Goal: Task Accomplishment & Management: Manage account settings

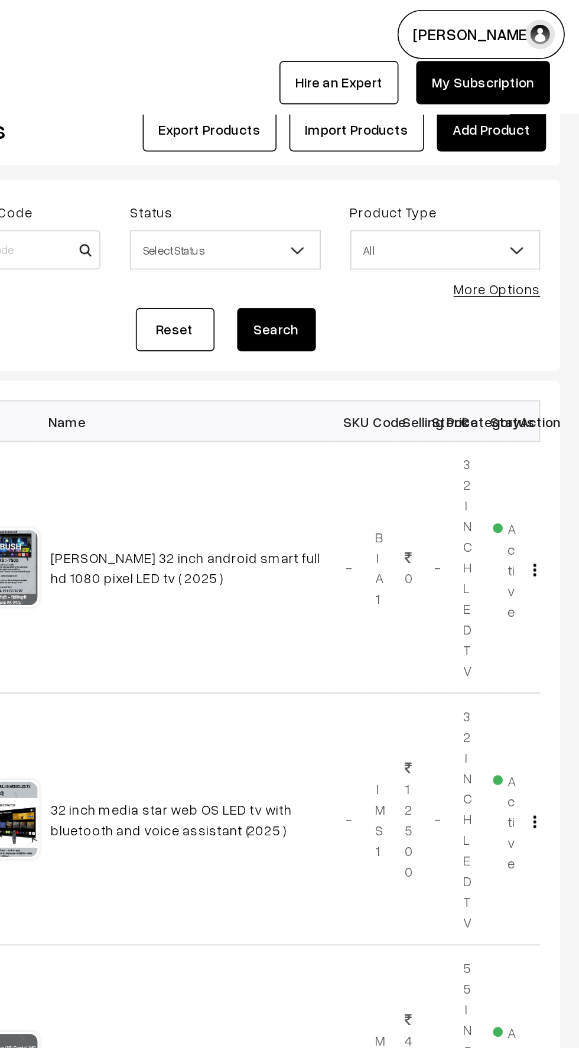
click at [519, 78] on link "Add Product" at bounding box center [526, 78] width 66 height 26
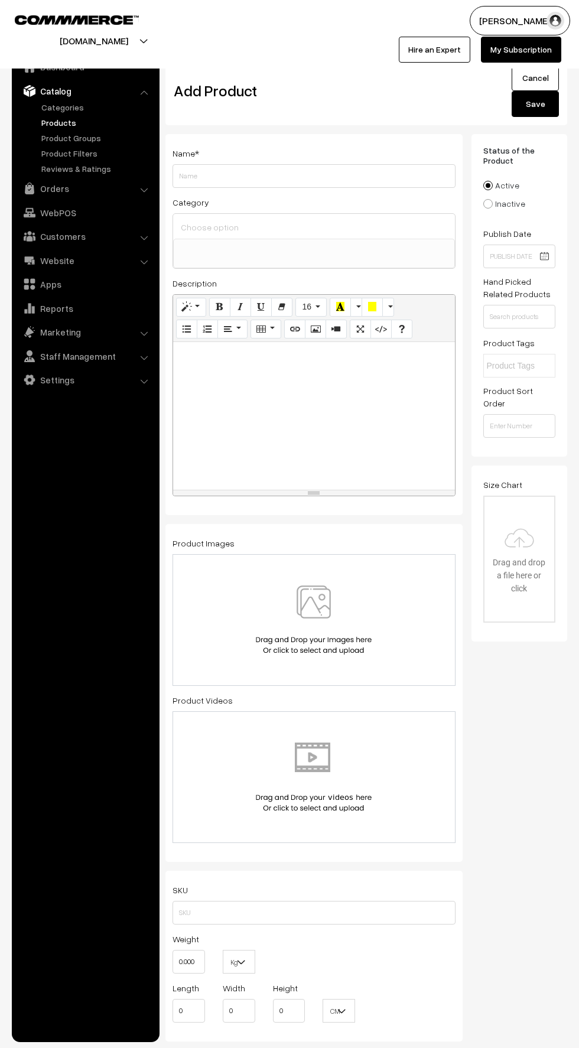
select select
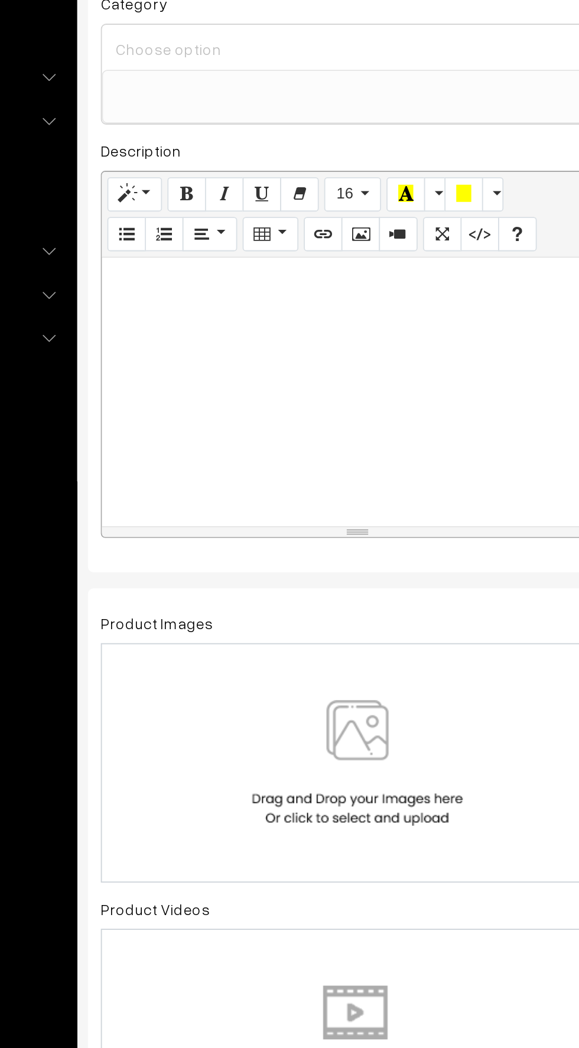
click at [305, 601] on img at bounding box center [314, 615] width 122 height 69
click at [341, 622] on img at bounding box center [314, 615] width 122 height 69
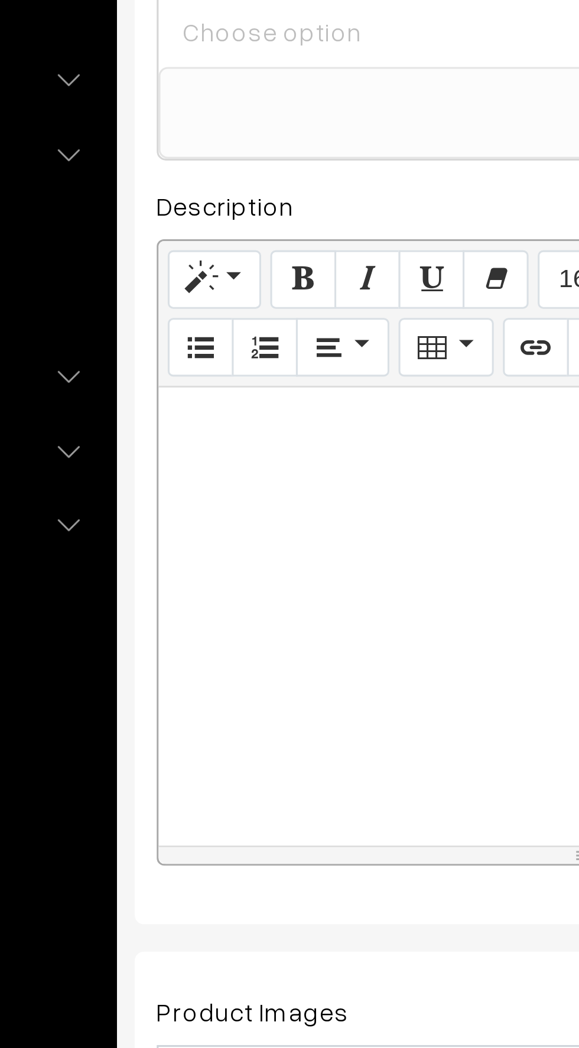
paste div
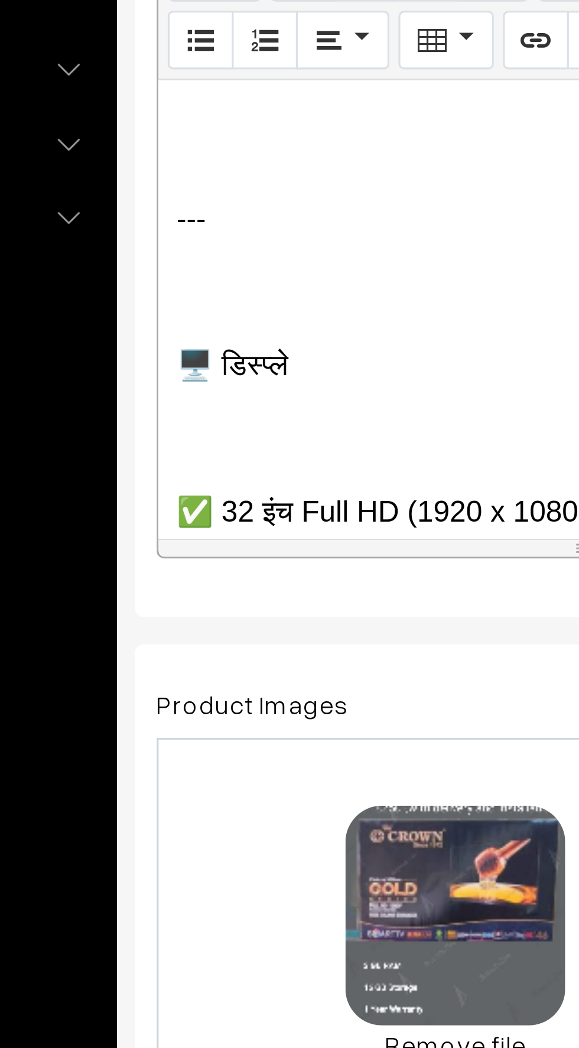
scroll to position [109, 0]
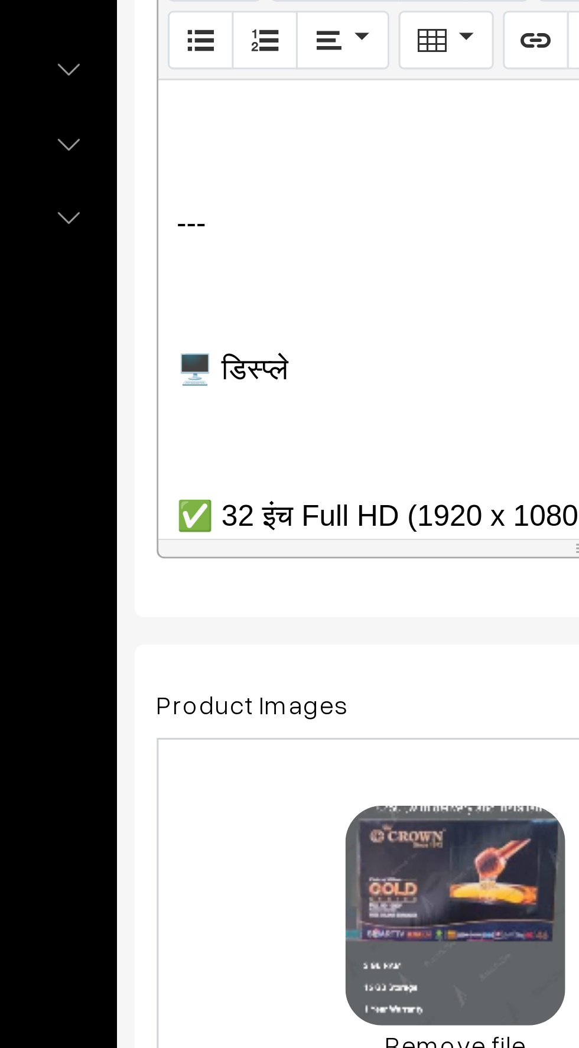
click at [184, 412] on p at bounding box center [314, 407] width 270 height 14
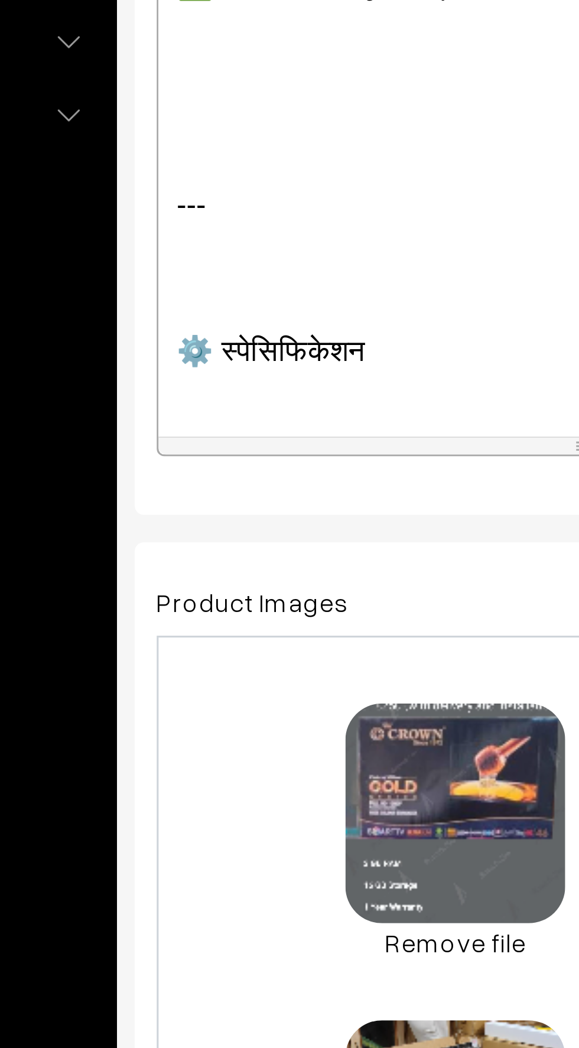
scroll to position [224, 0]
click at [193, 432] on p at bounding box center [314, 434] width 270 height 14
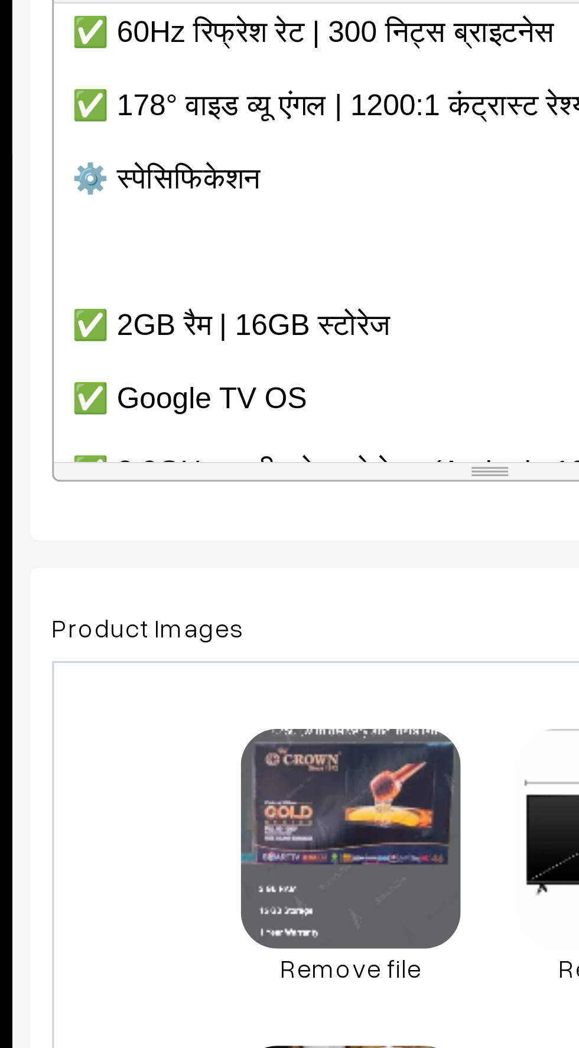
scroll to position [186, 0]
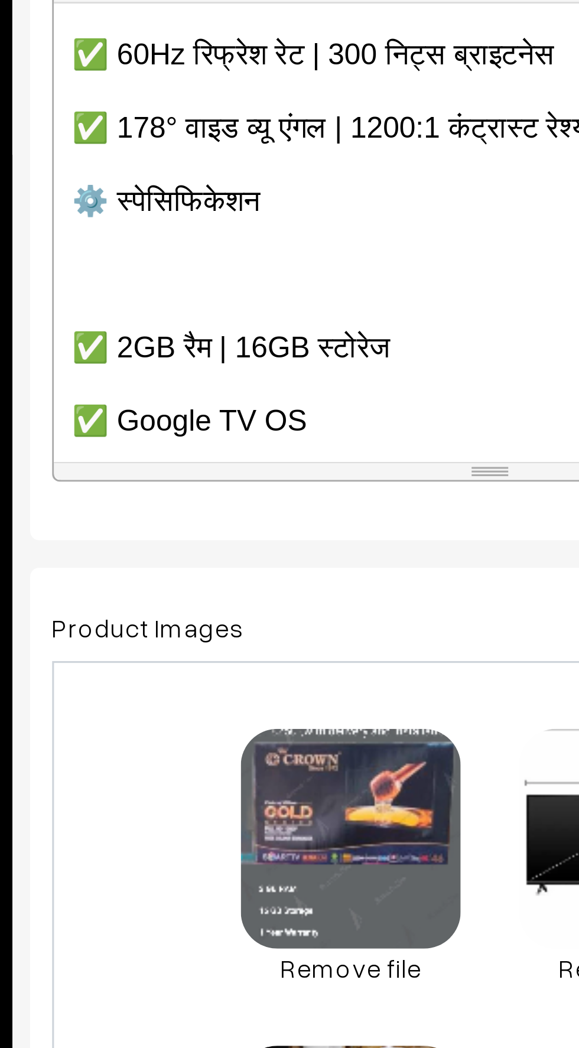
click at [178, 399] on div "📺 CROWN 32” Full HD Android TV कीमत: ₹8,250/- मात्र 🇮🇳 मेड इन इंडिया | 2025 मॉड…" at bounding box center [314, 411] width 282 height 148
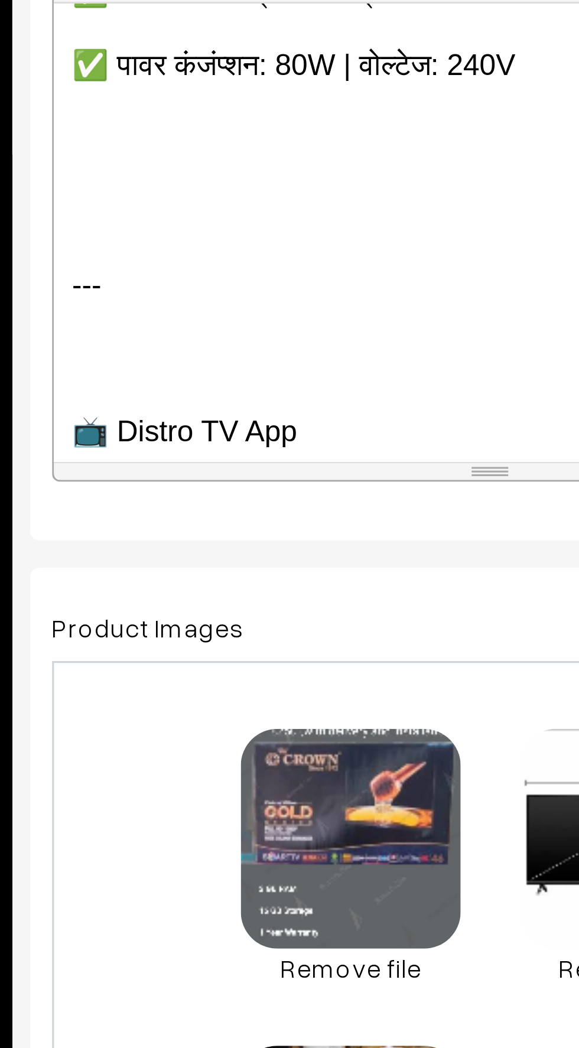
scroll to position [395, 0]
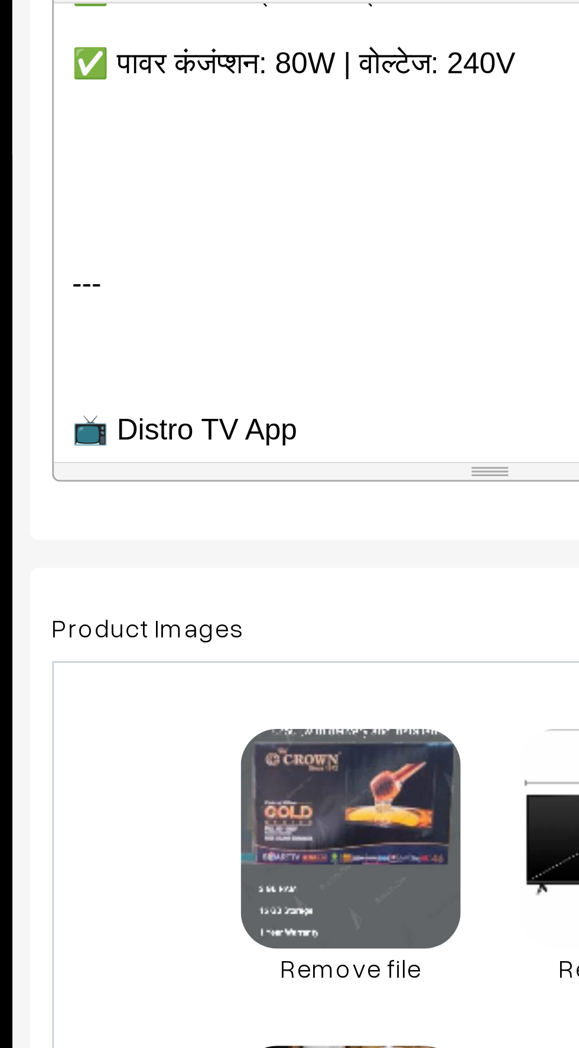
click at [198, 450] on p at bounding box center [314, 451] width 270 height 14
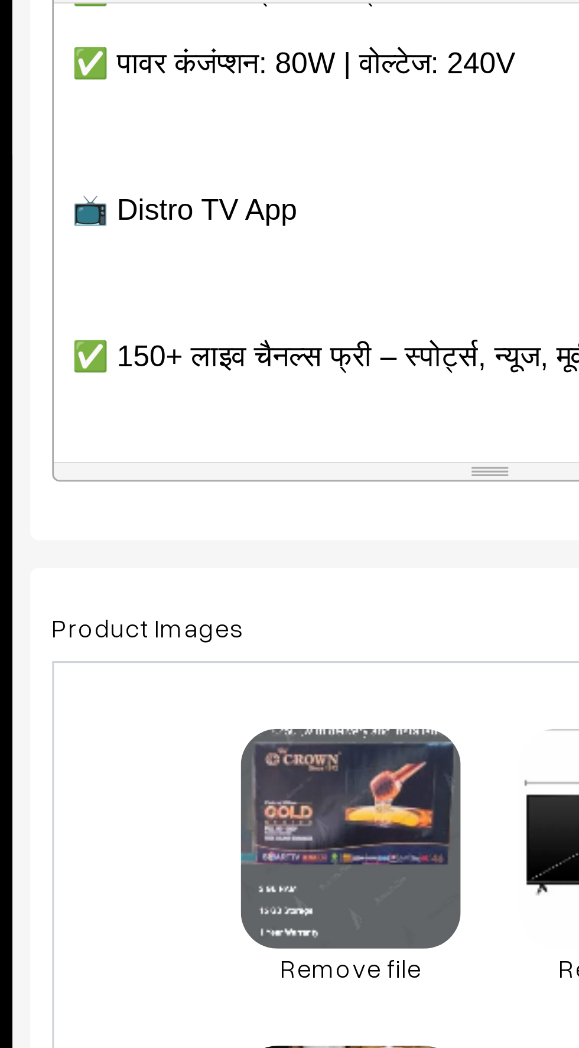
click at [186, 433] on div "📺 CROWN 32” Full HD Android TV कीमत: ₹8,250/- मात्र 🇮🇳 मेड इन इंडिया | 2025 मॉड…" at bounding box center [314, 411] width 282 height 148
click at [180, 428] on p at bounding box center [314, 428] width 270 height 14
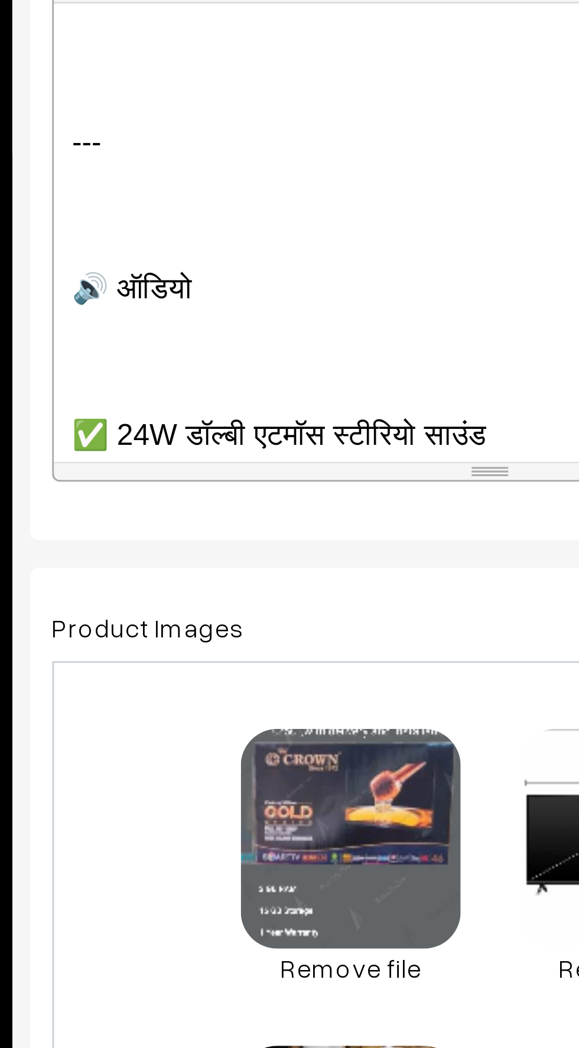
scroll to position [516, 0]
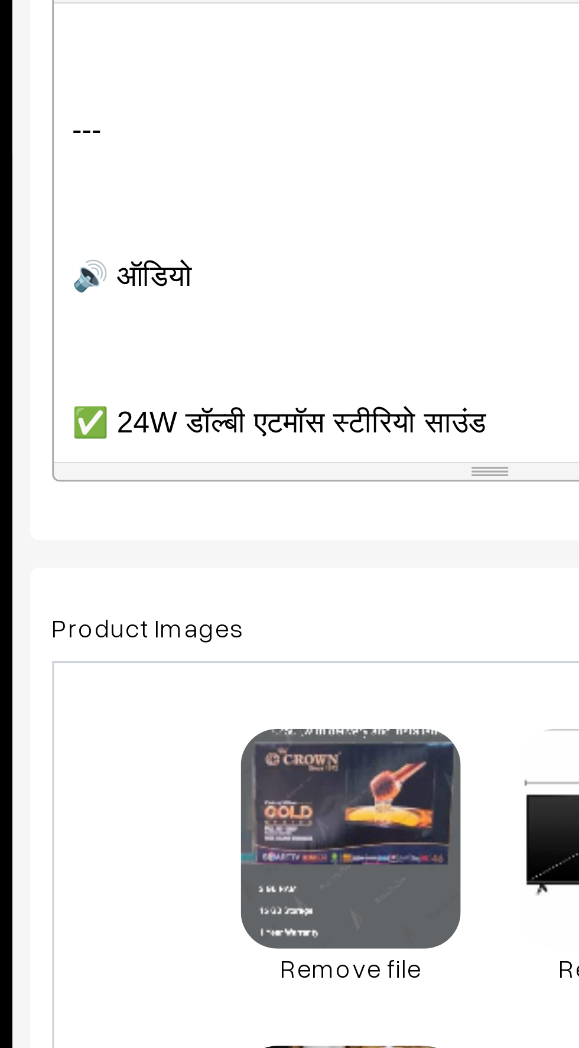
click at [186, 405] on p at bounding box center [314, 402] width 270 height 14
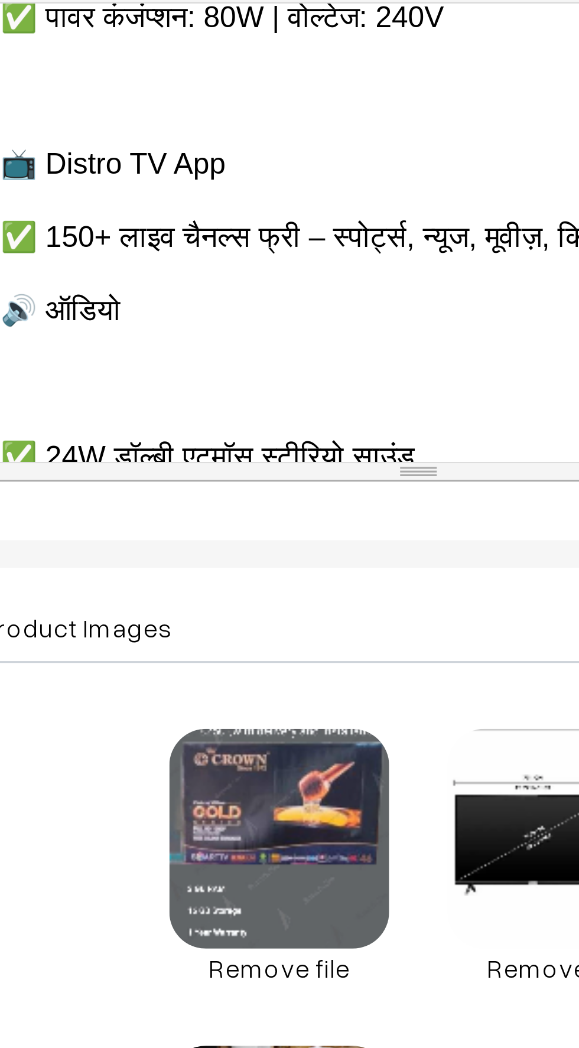
scroll to position [414, 0]
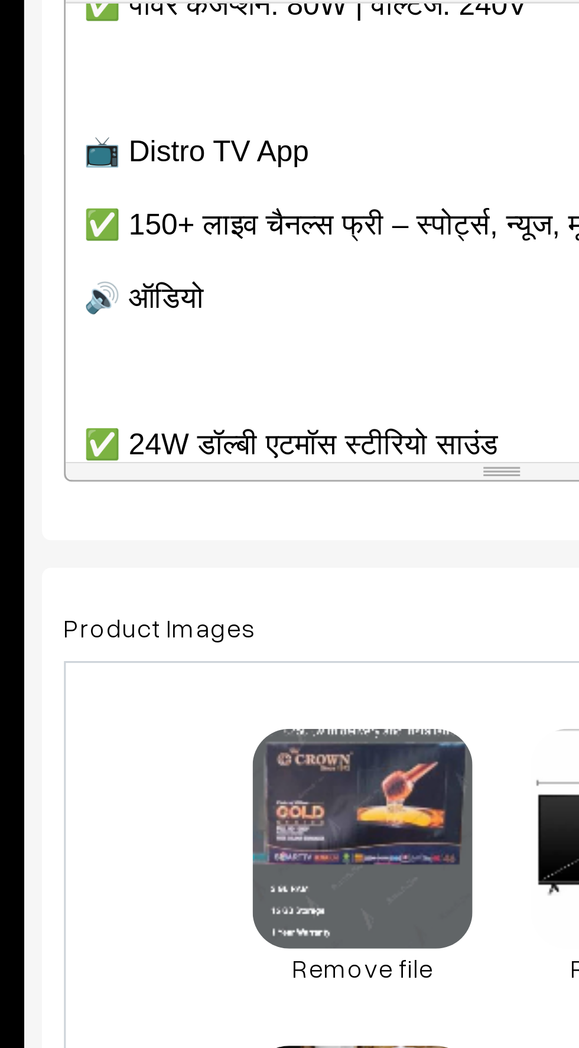
click at [175, 429] on div "📺 CROWN 32” Full HD Android TV कीमत: ₹8,250/- मात्र 🇮🇳 मेड इन इंडिया | 2025 मॉड…" at bounding box center [314, 411] width 282 height 148
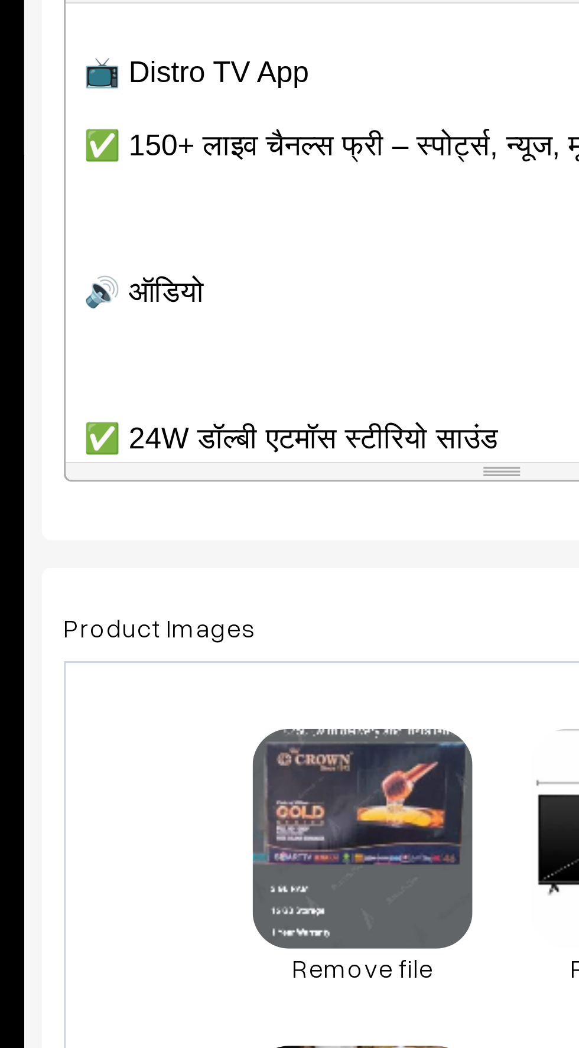
scroll to position [449, 0]
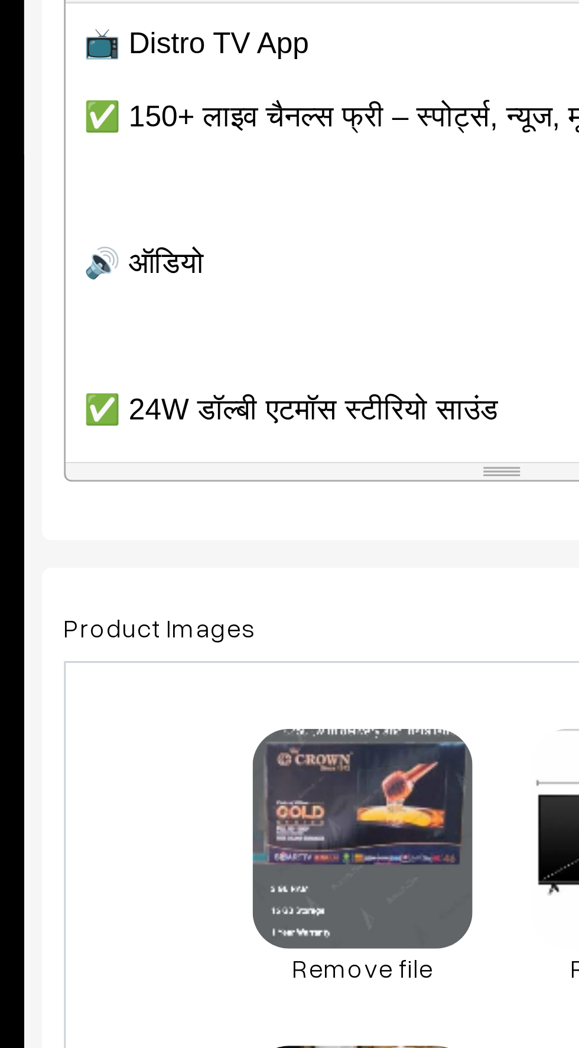
click at [185, 451] on div "📺 CROWN 32” Full HD Android TV कीमत: ₹8,250/- मात्र 🇮🇳 मेड इन इंडिया | 2025 मॉड…" at bounding box center [314, 411] width 282 height 148
click at [185, 448] on p at bounding box center [314, 445] width 270 height 14
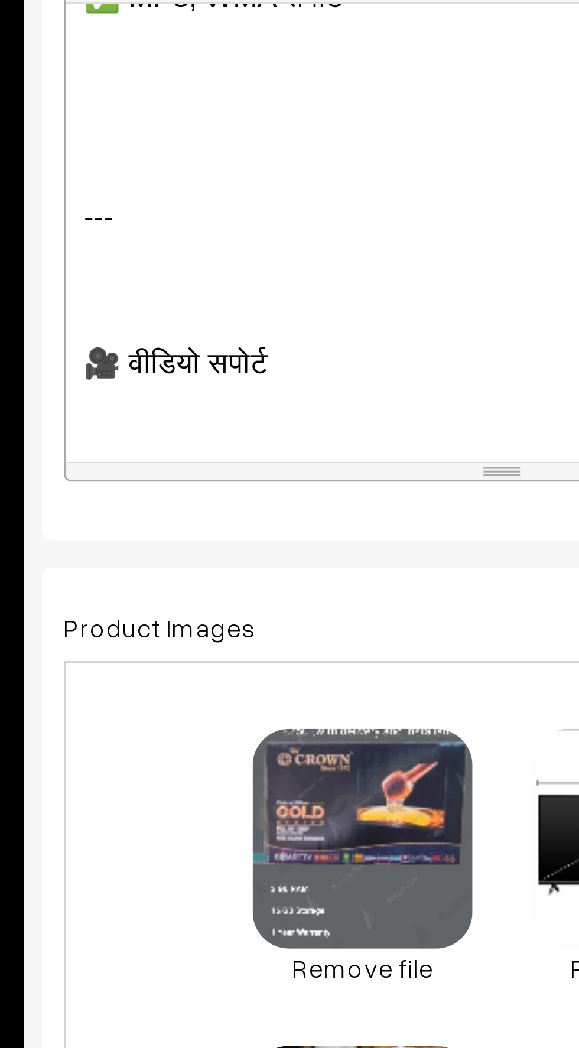
scroll to position [608, 0]
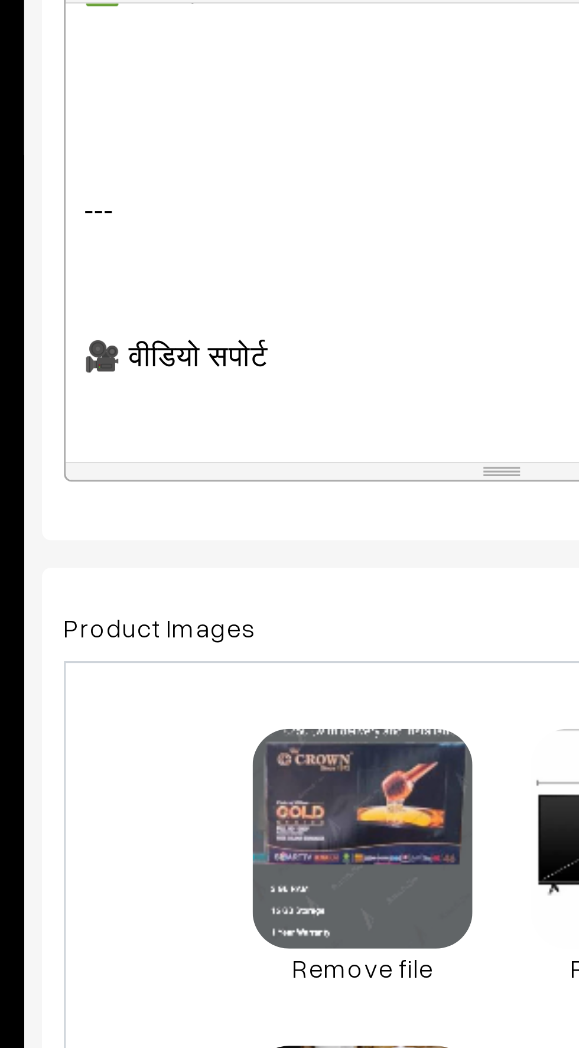
click at [191, 431] on p at bounding box center [314, 428] width 270 height 14
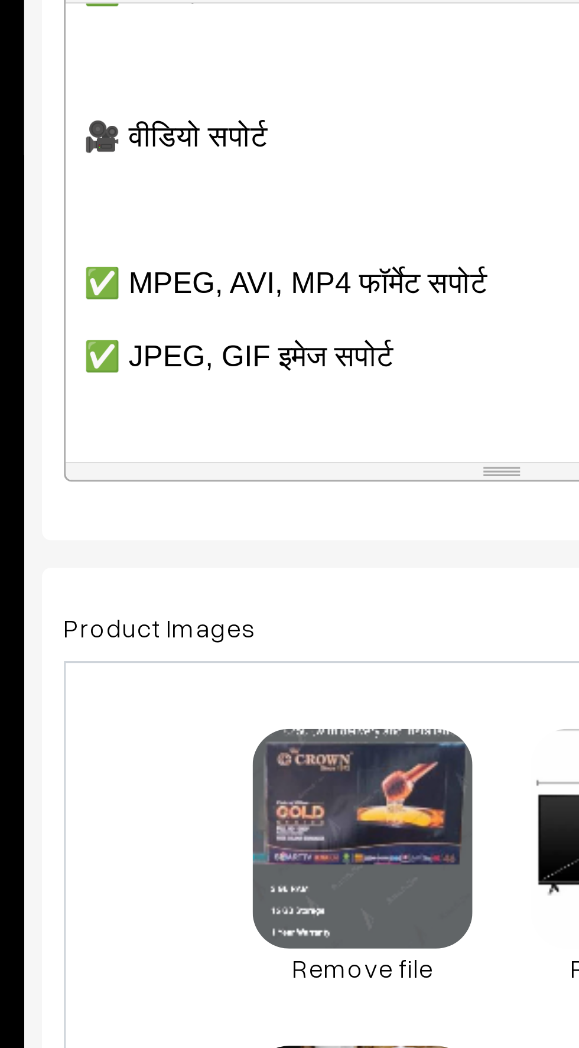
click at [184, 413] on div "📺 CROWN 32” Full HD Android TV कीमत: ₹8,250/- मात्र 🇮🇳 मेड इन इंडिया | 2025 मॉड…" at bounding box center [314, 411] width 282 height 148
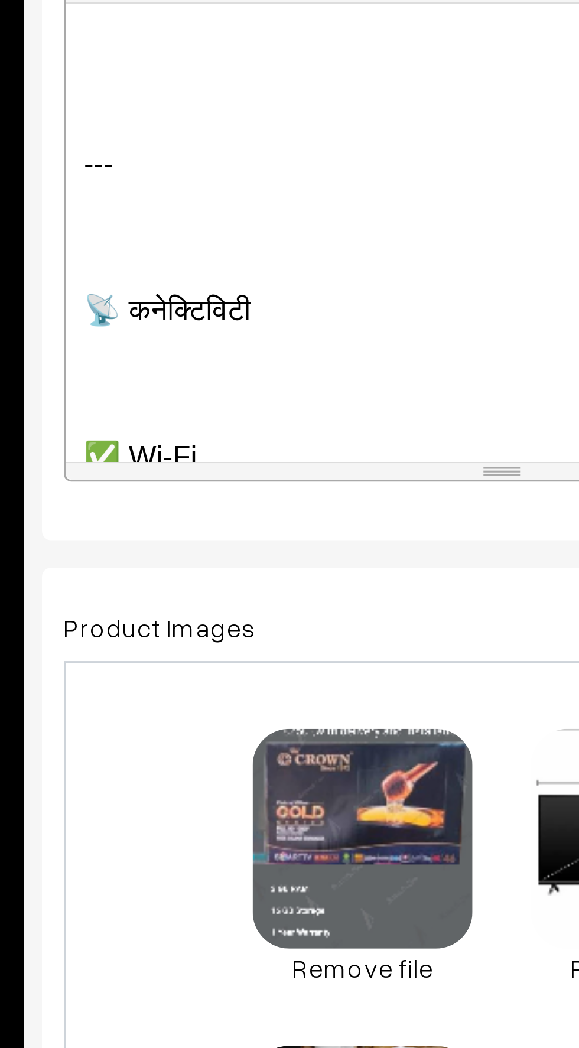
scroll to position [718, 0]
click at [188, 426] on div "📺 CROWN 32” Full HD Android TV कीमत: ₹8,250/- मात्र 🇮🇳 मेड इन इंडिया | 2025 मॉड…" at bounding box center [314, 411] width 282 height 148
click at [178, 433] on div "📺 CROWN 32” Full HD Android TV कीमत: ₹8,250/- मात्र 🇮🇳 मेड इन इंडिया | 2025 मॉड…" at bounding box center [314, 411] width 282 height 148
click at [187, 429] on p "📡 कनेक्टिविटी" at bounding box center [314, 436] width 270 height 14
click at [175, 440] on div "📺 CROWN 32” Full HD Android TV कीमत: ₹8,250/- मात्र 🇮🇳 मेड इन इंडिया | 2025 मॉड…" at bounding box center [314, 411] width 282 height 148
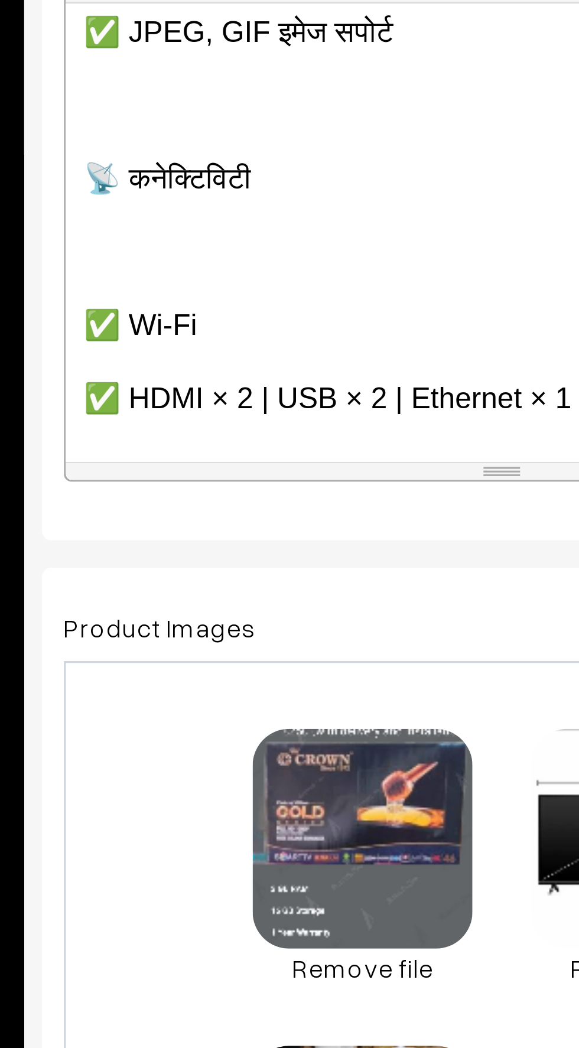
scroll to position [694, 0]
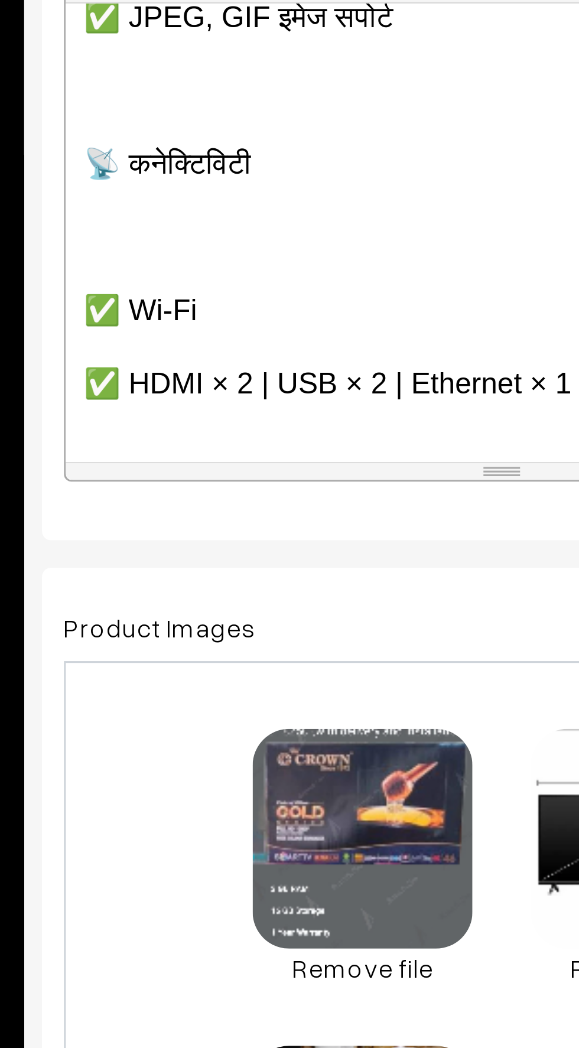
click at [178, 422] on div "📺 CROWN 32” Full HD Android TV कीमत: ₹8,250/- मात्र 🇮🇳 मेड इन इंडिया | 2025 मॉड…" at bounding box center [314, 411] width 282 height 148
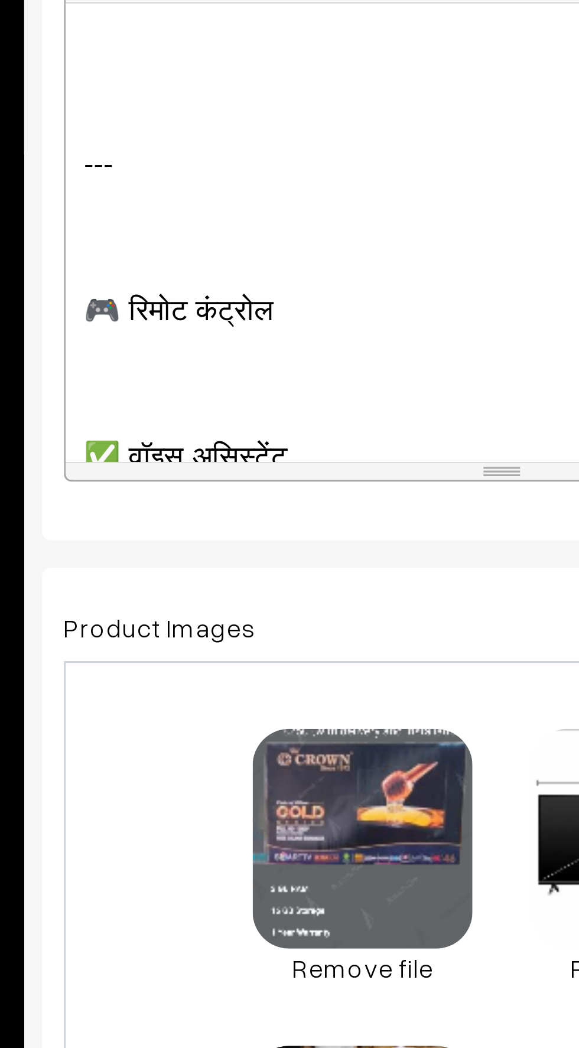
scroll to position [811, 0]
click at [178, 436] on div "📺 CROWN 32” Full HD Android TV कीमत: ₹8,250/- मात्र 🇮🇳 मेड इन इंडिया | 2025 मॉड…" at bounding box center [314, 411] width 282 height 148
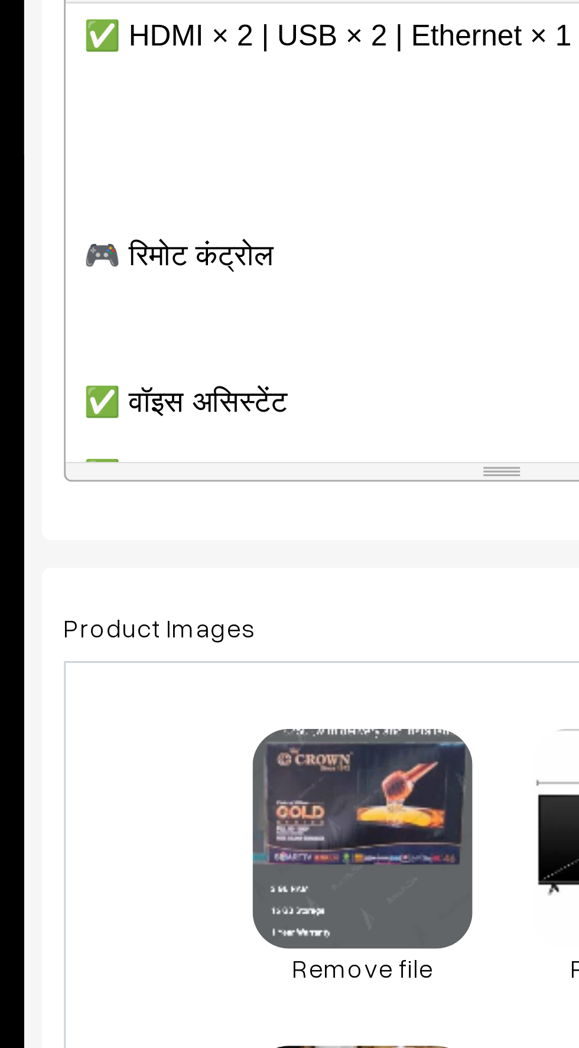
scroll to position [778, 0]
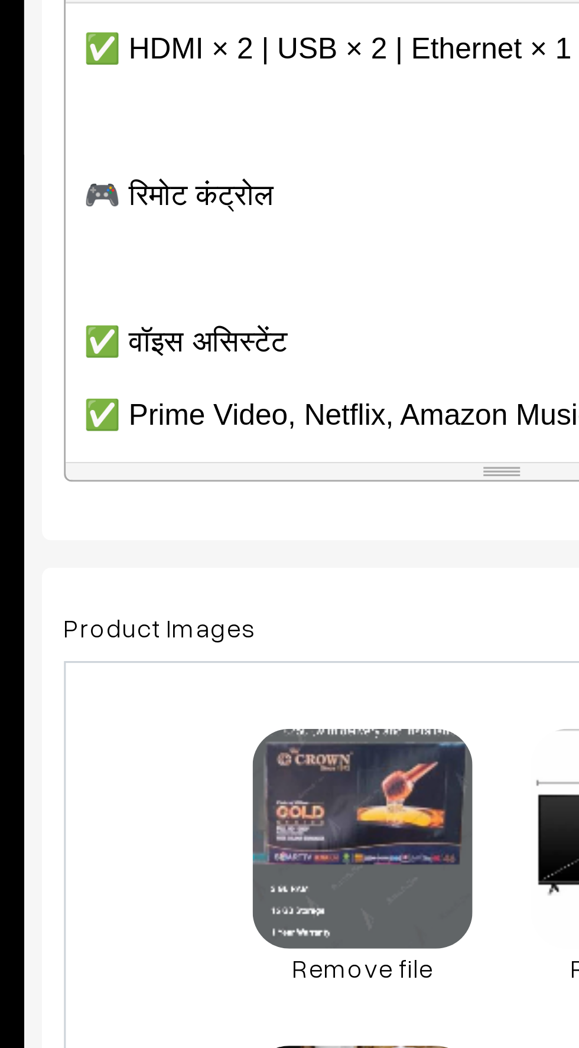
click at [182, 433] on div "📺 CROWN 32” Full HD Android TV कीमत: ₹8,250/- मात्र 🇮🇳 मेड इन इंडिया | 2025 मॉड…" at bounding box center [314, 411] width 282 height 148
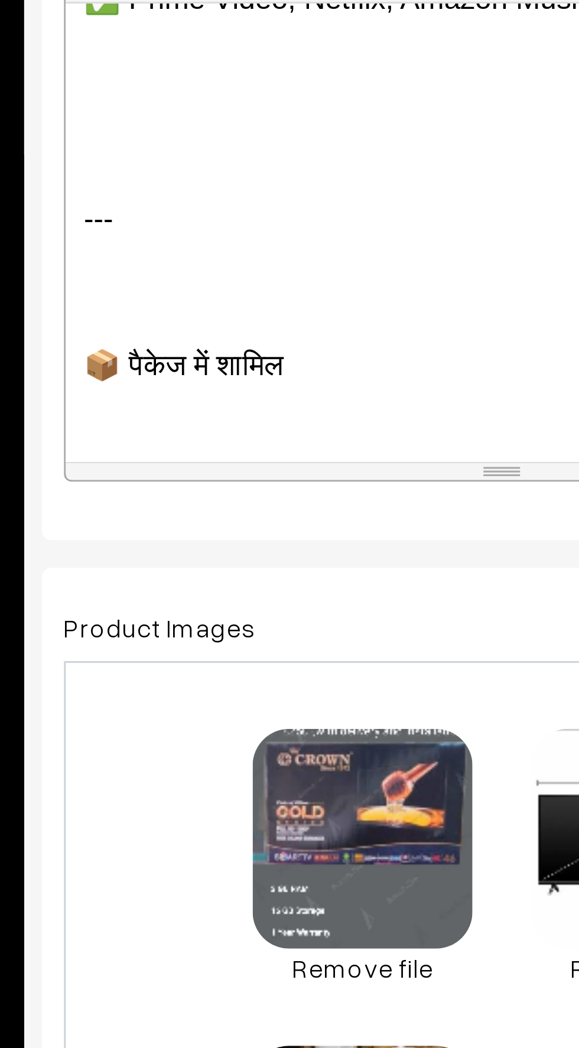
scroll to position [895, 0]
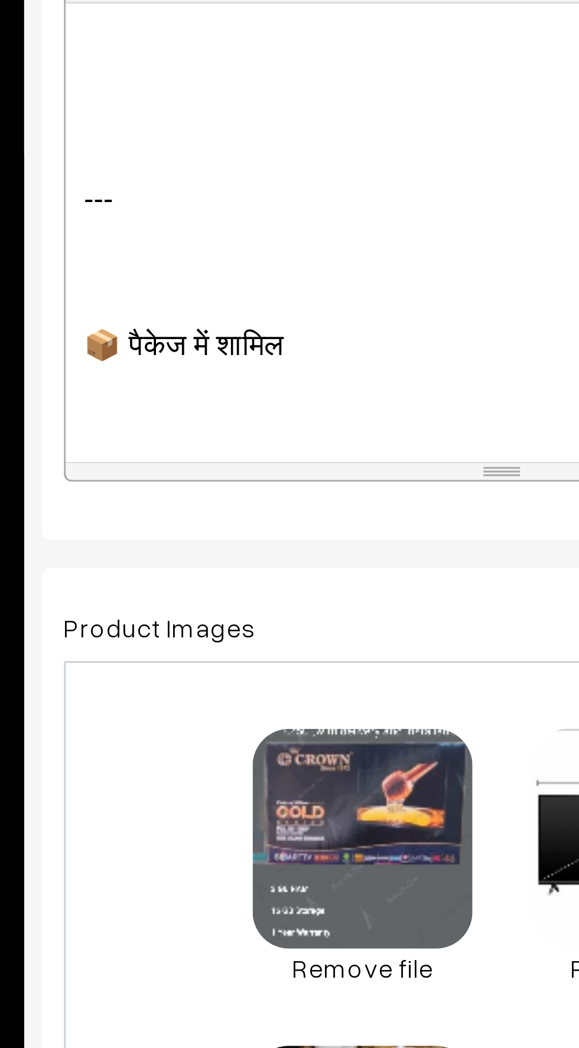
click at [177, 443] on div "📺 CROWN 32” Full HD Android TV कीमत: ₹8,250/- मात्र 🇮🇳 मेड इन इंडिया | 2025 मॉड…" at bounding box center [314, 411] width 282 height 148
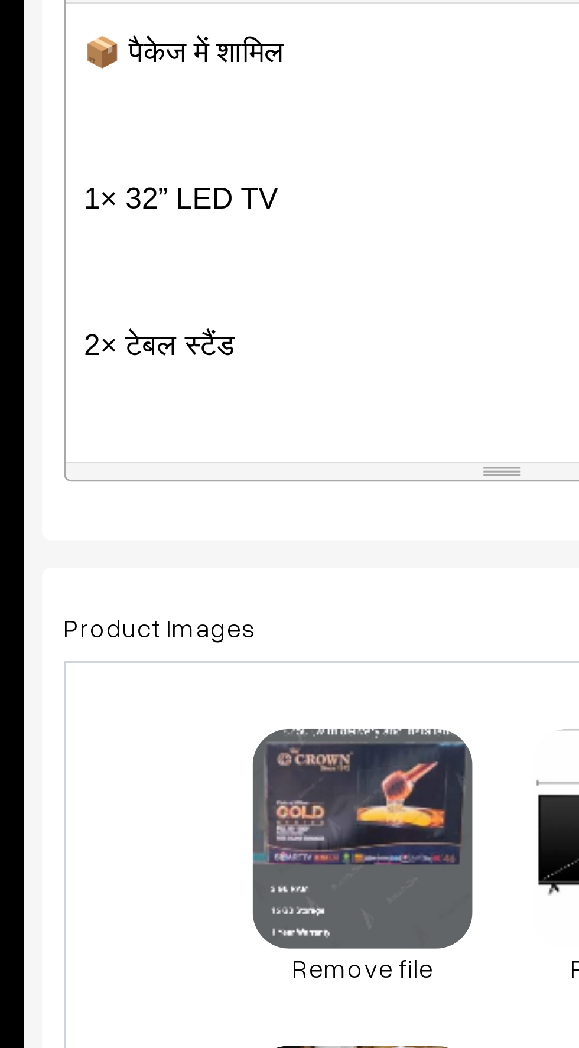
click at [175, 435] on div "📺 CROWN 32” Full HD Android TV कीमत: ₹8,250/- मात्र 🇮🇳 मेड इन इंडिया | 2025 मॉड…" at bounding box center [314, 411] width 282 height 148
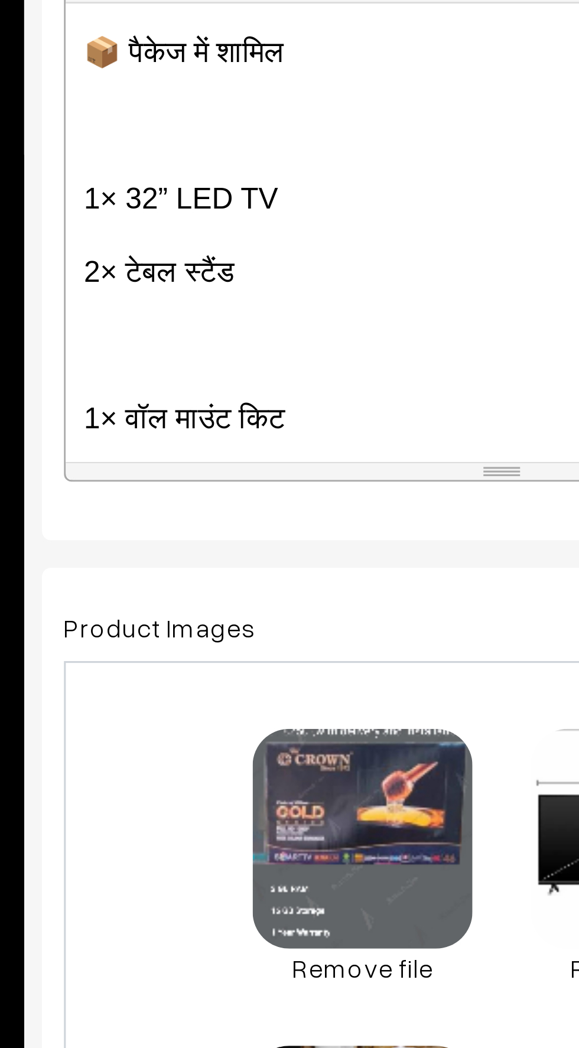
click at [181, 457] on div "📺 CROWN 32” Full HD Android TV कीमत: ₹8,250/- मात्र 🇮🇳 मेड इन इंडिया | 2025 मॉड…" at bounding box center [314, 411] width 282 height 148
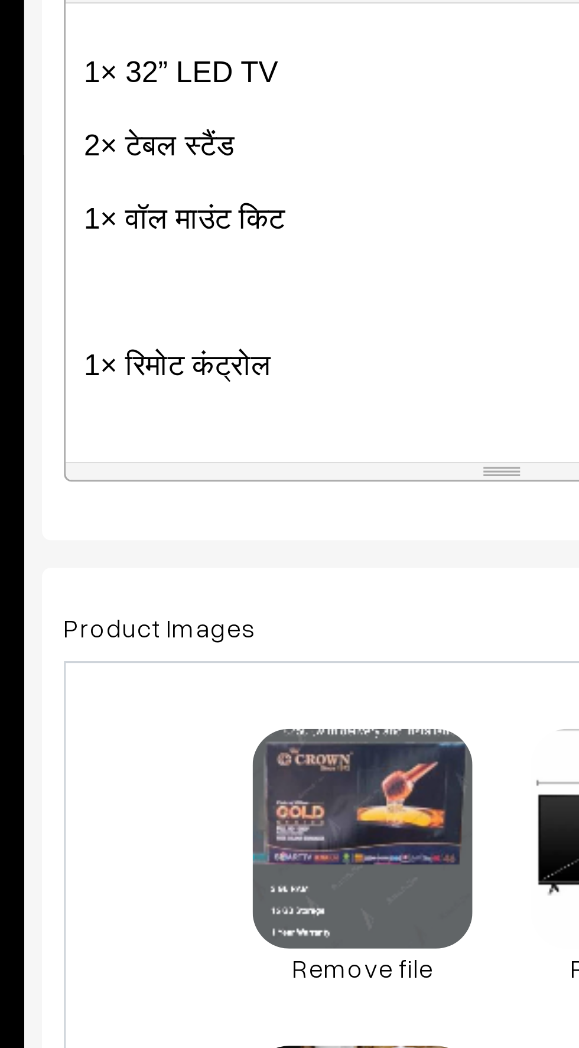
scroll to position [937, 0]
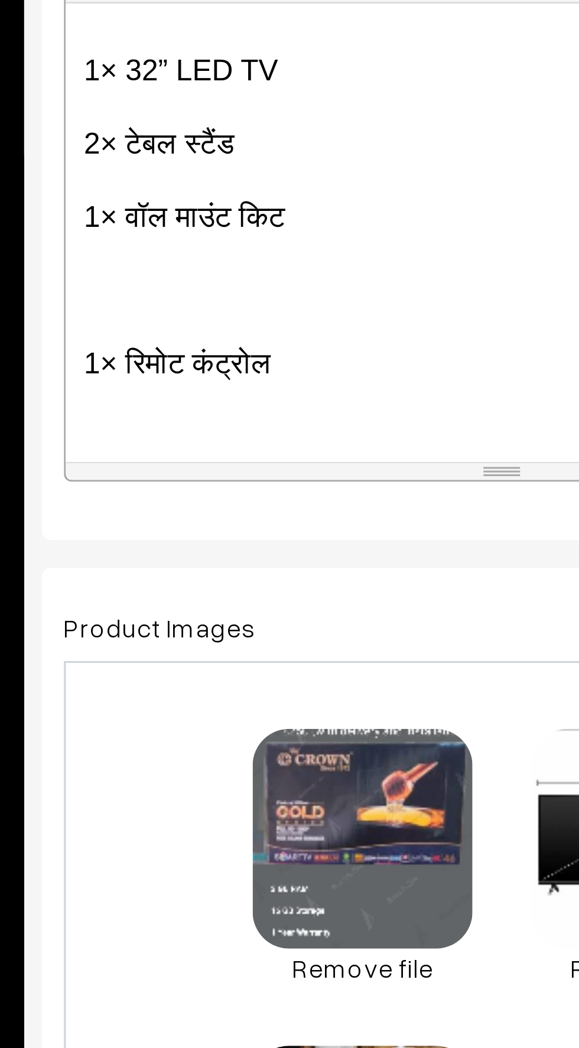
click at [179, 451] on p "1× रिमोट कंट्रोल" at bounding box center [314, 454] width 270 height 14
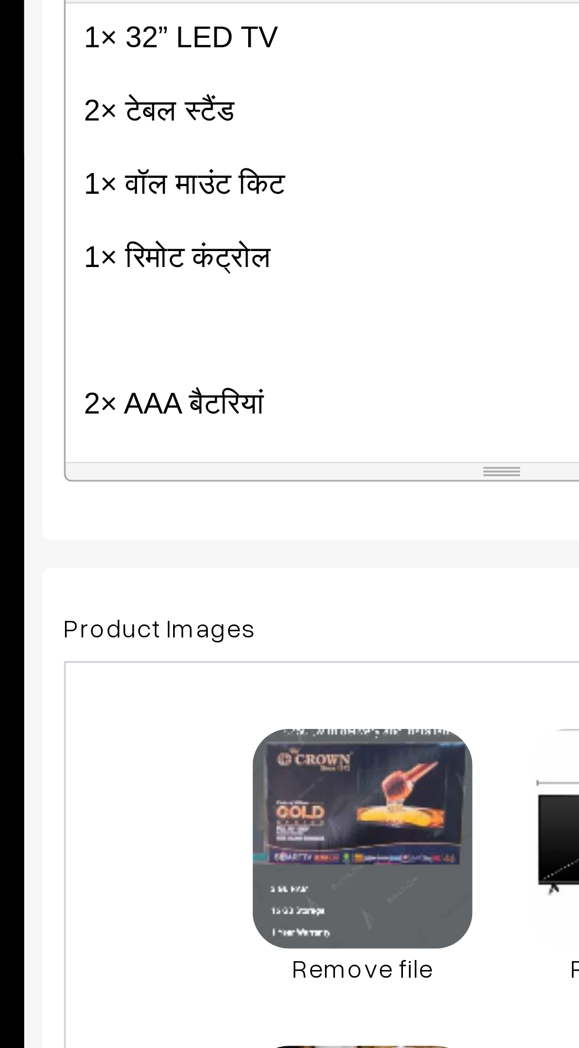
scroll to position [961, 0]
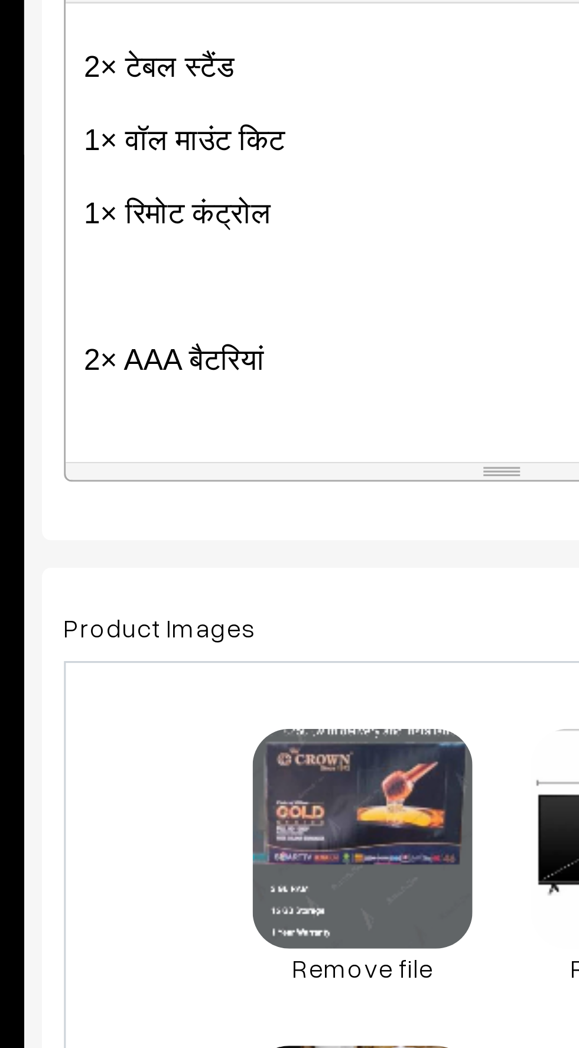
click at [182, 443] on div "📺 CROWN 32” Full HD Android TV कीमत: ₹8,250/- मात्र 🇮🇳 मेड इन इंडिया | 2025 मॉड…" at bounding box center [314, 411] width 282 height 148
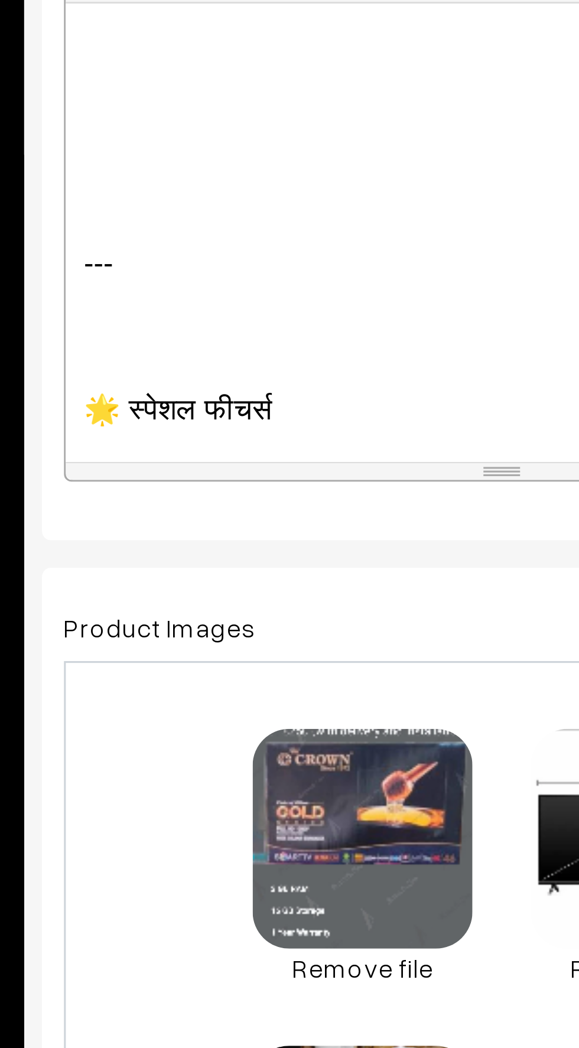
scroll to position [1066, 0]
click at [182, 441] on p at bounding box center [314, 442] width 270 height 14
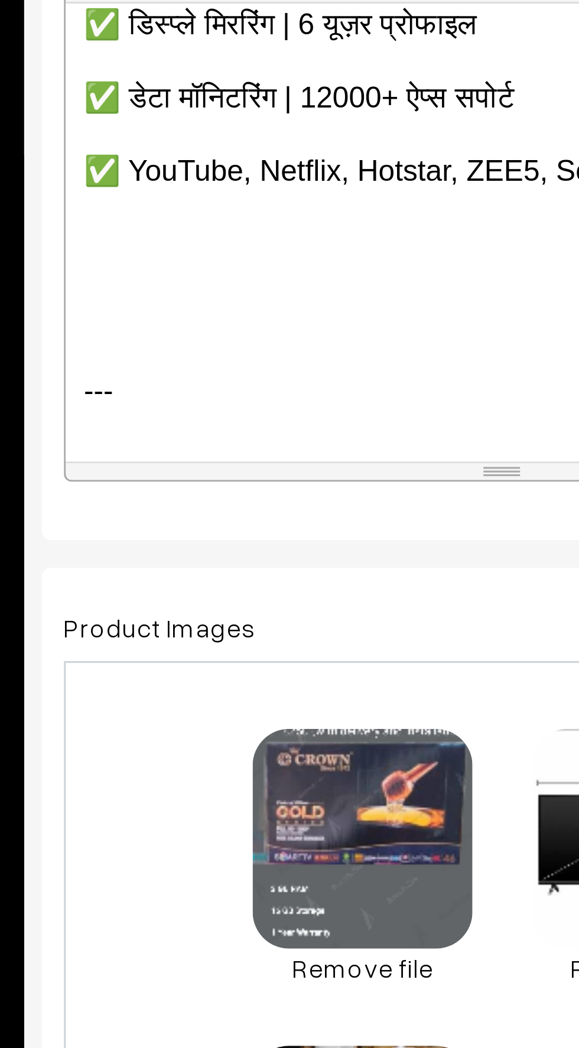
scroll to position [5, 0]
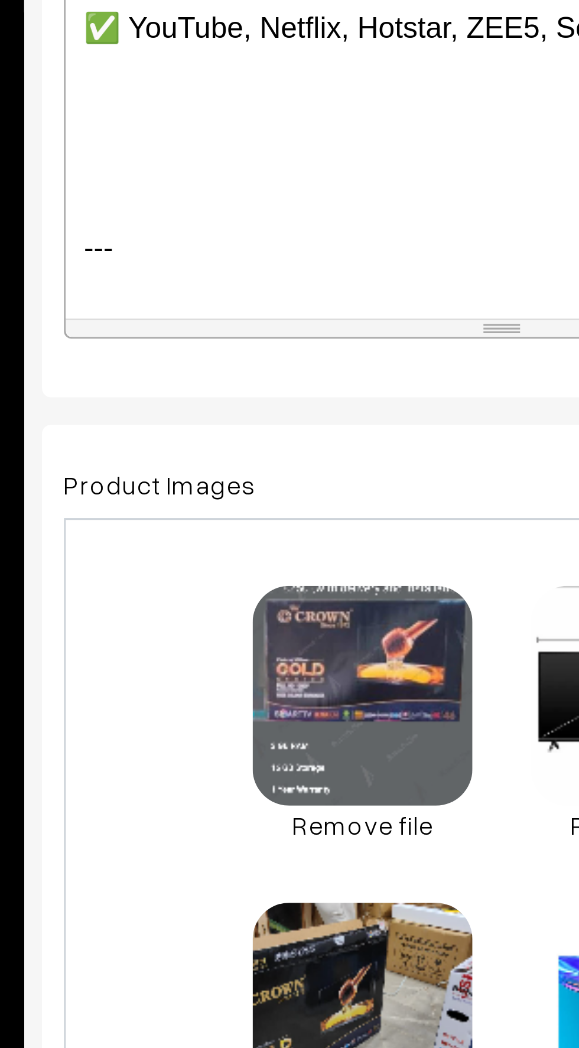
click at [192, 457] on p "---" at bounding box center [314, 463] width 270 height 14
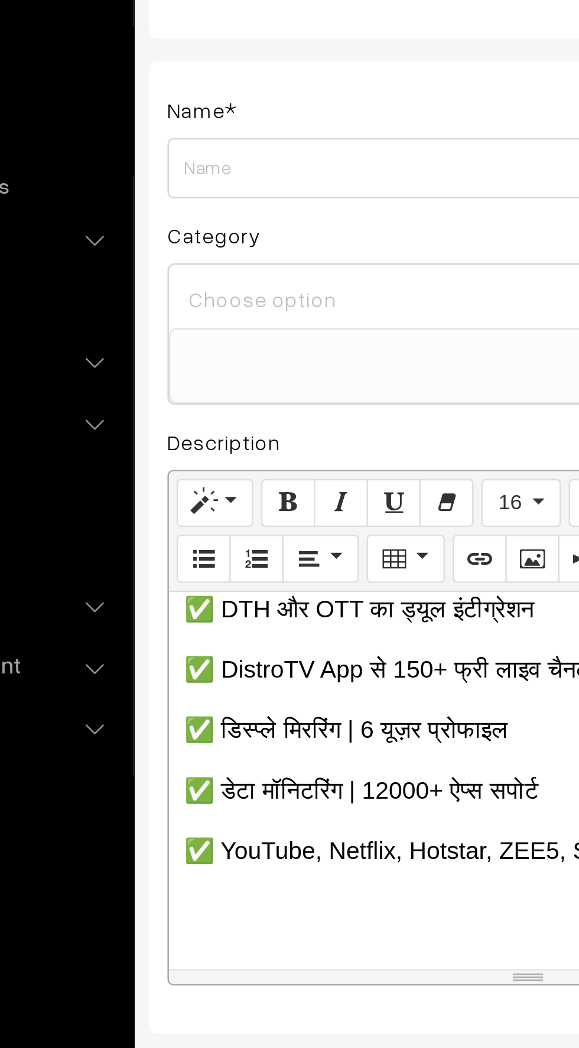
scroll to position [14, 0]
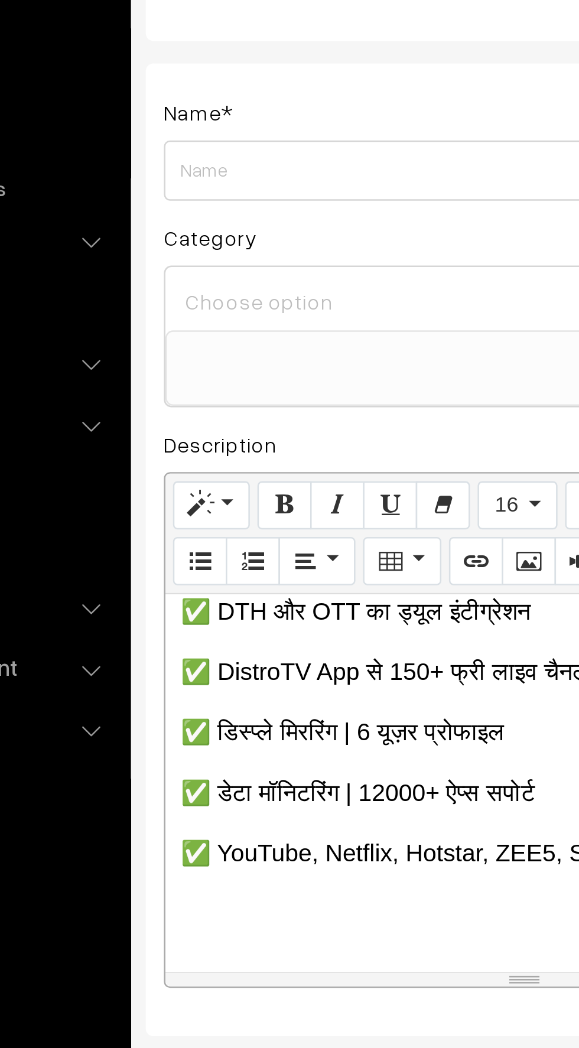
click at [187, 212] on input at bounding box center [314, 212] width 272 height 17
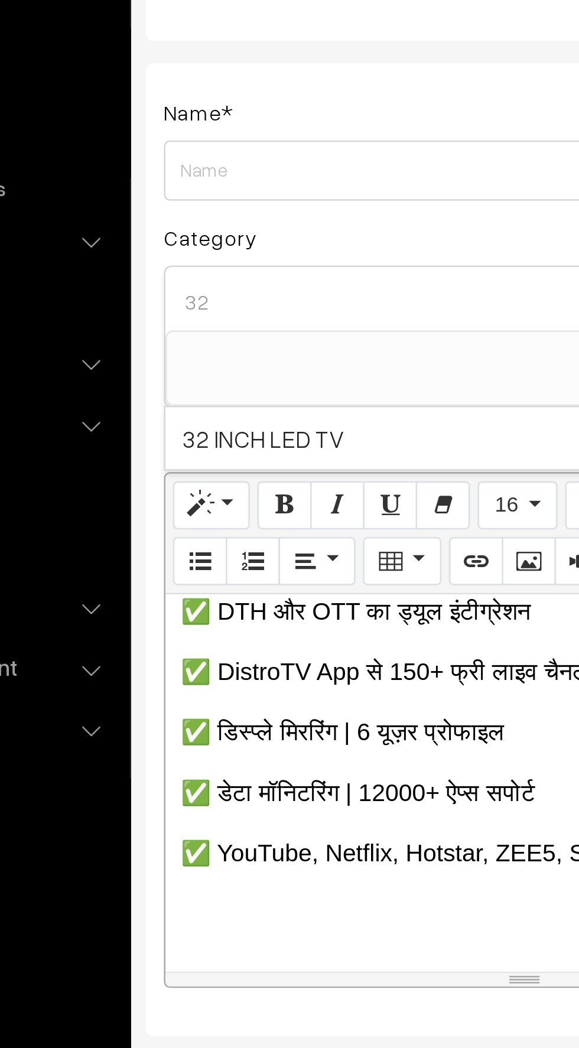
type input "32"
click at [196, 273] on span "32 INCH LED TV" at bounding box center [314, 267] width 282 height 24
select select "3"
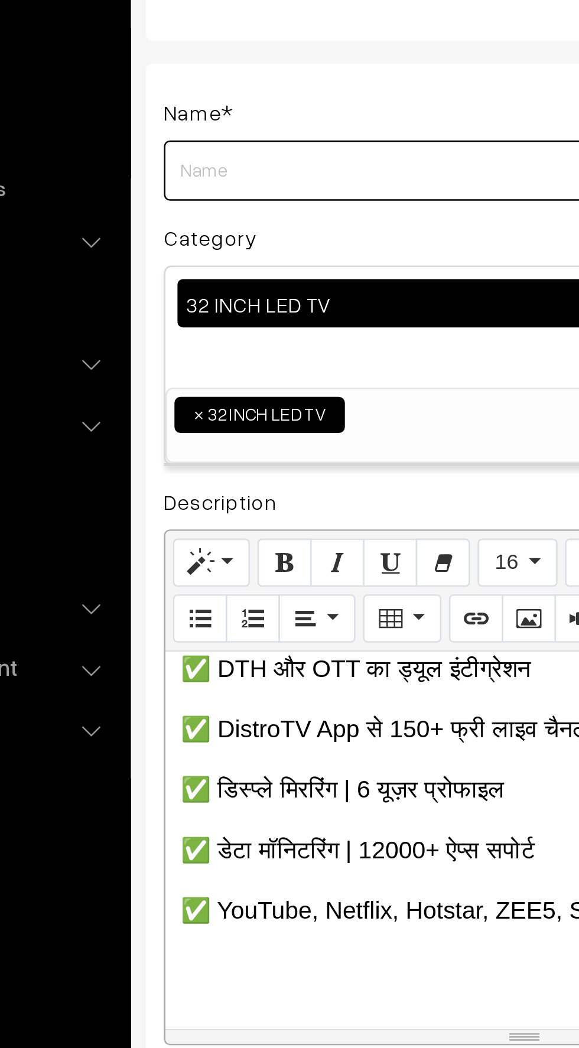
click at [184, 161] on input "Weight" at bounding box center [314, 162] width 283 height 24
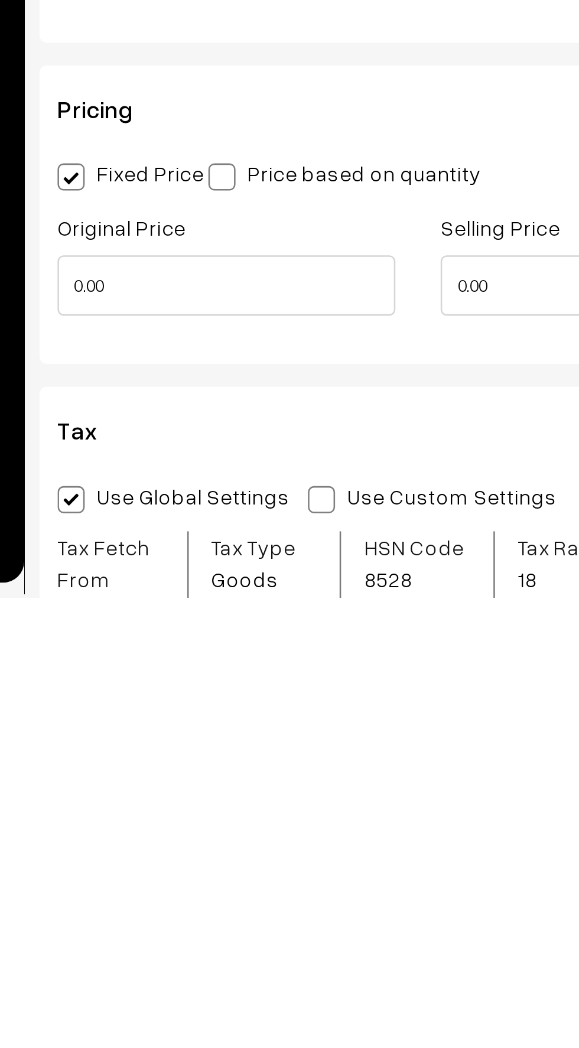
type input "32 inch crown full hd smart android LED tv ( 2025 )"
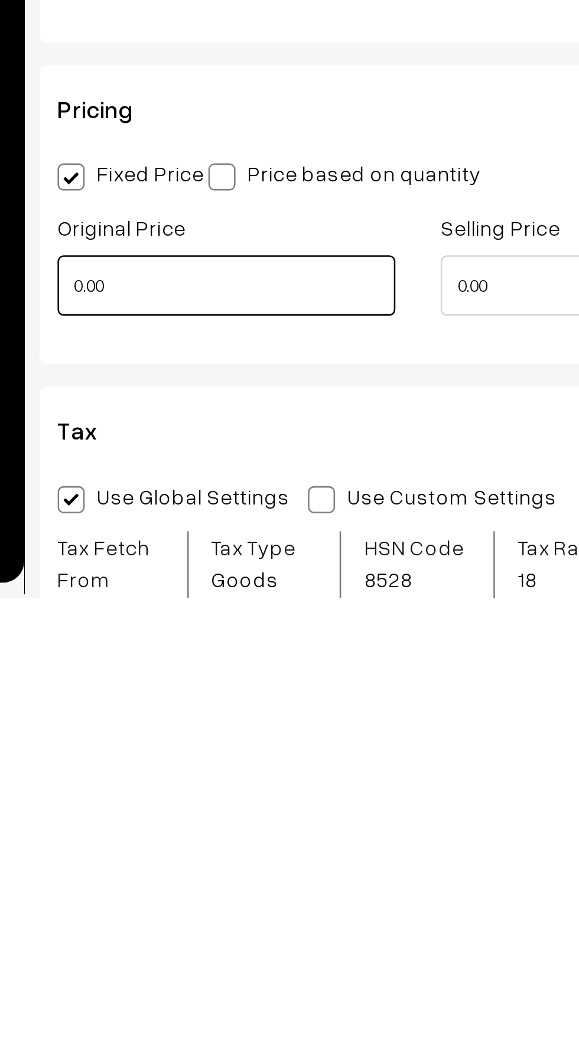
click at [217, 928] on input "0.00" at bounding box center [239, 926] width 132 height 24
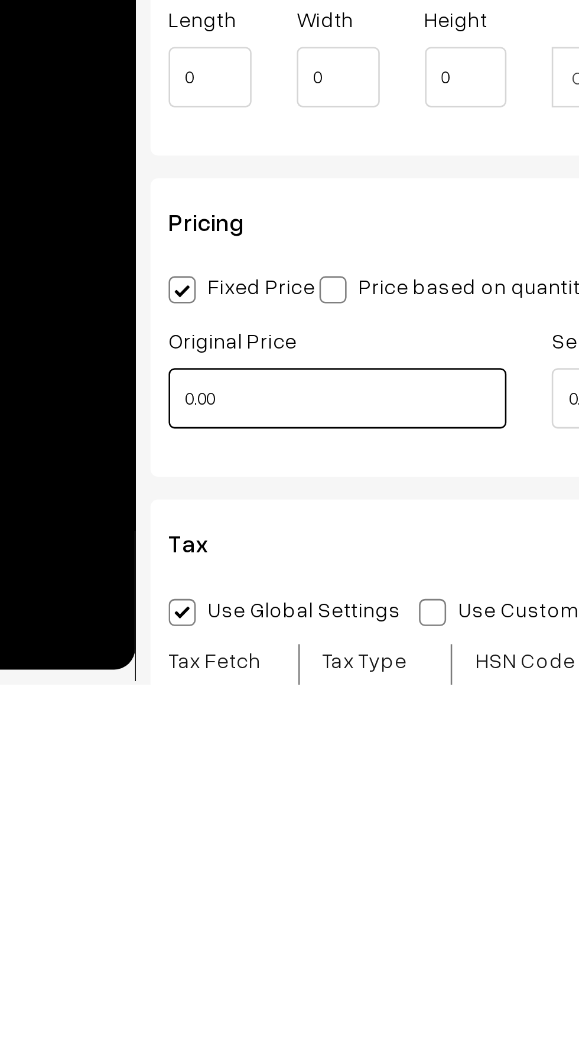
scroll to position [445, 0]
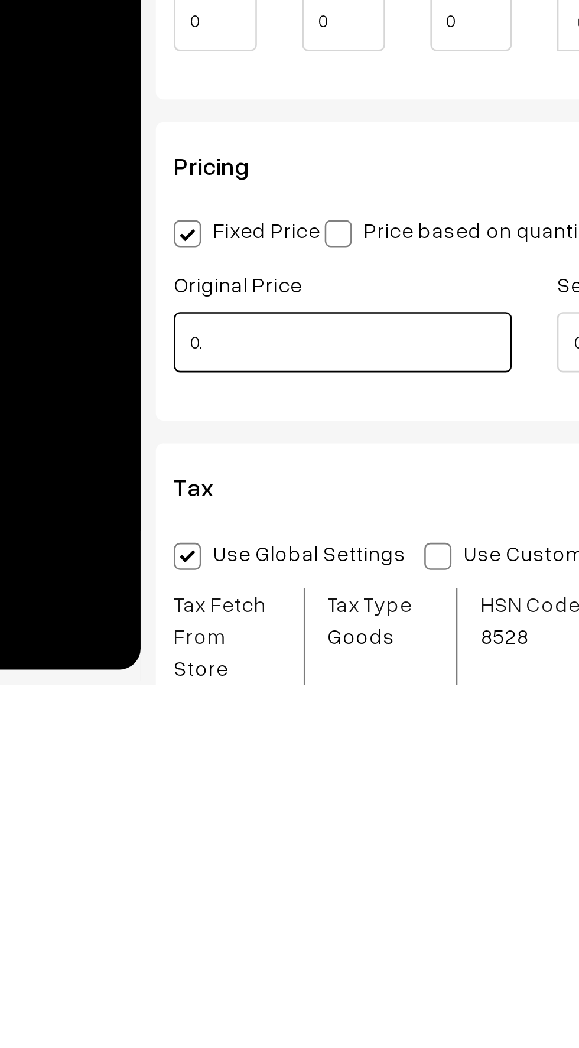
type input "0"
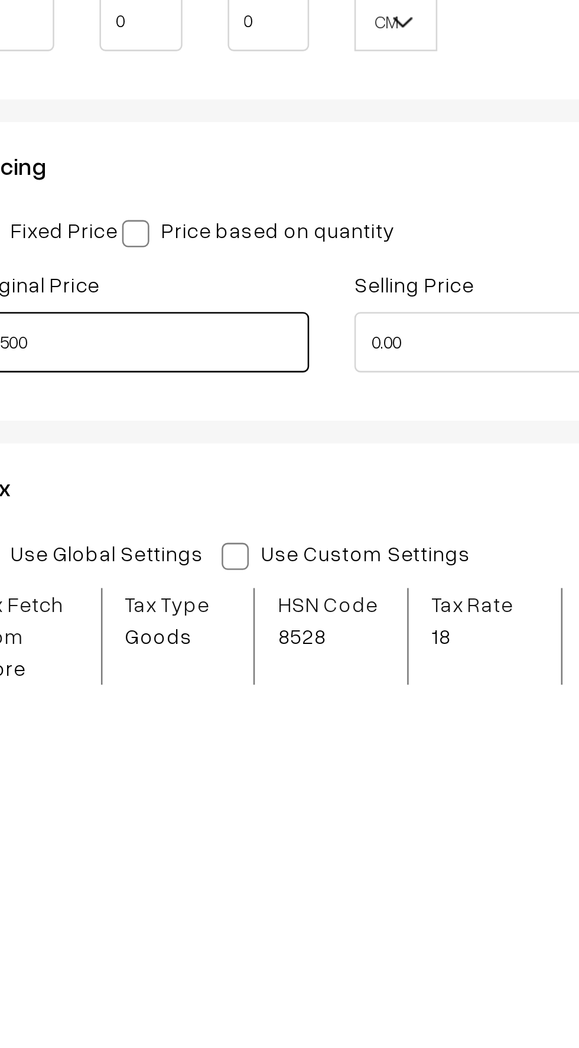
type input "11500"
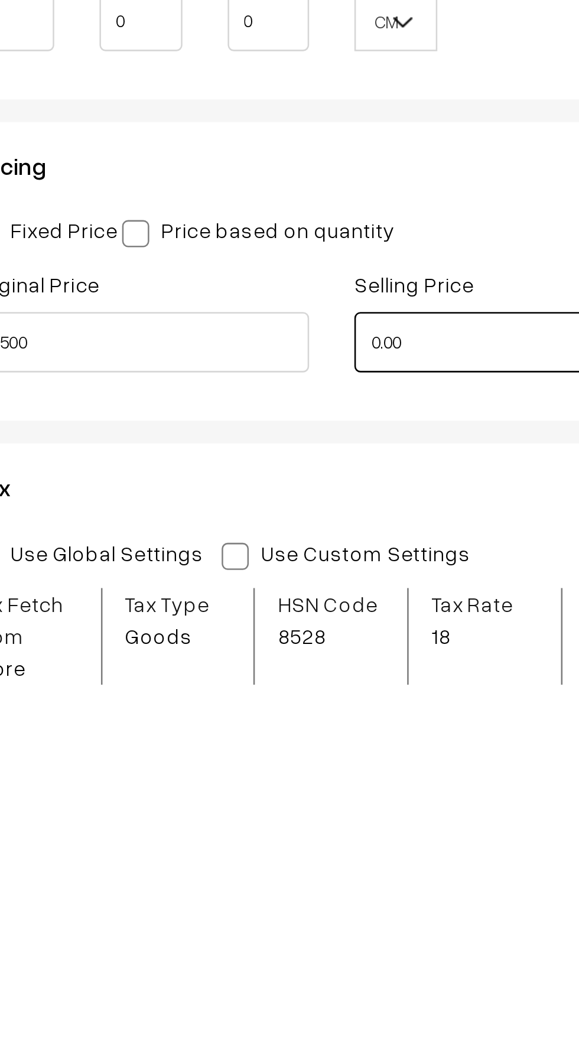
click at [346, 922] on input "0.00" at bounding box center [389, 914] width 132 height 24
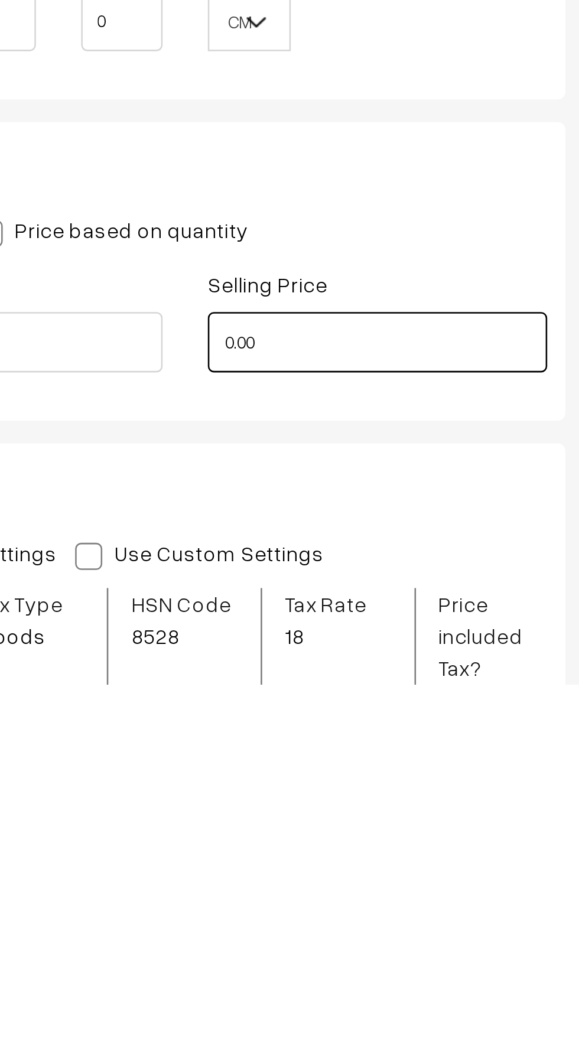
click at [417, 917] on input "0.00" at bounding box center [389, 914] width 132 height 24
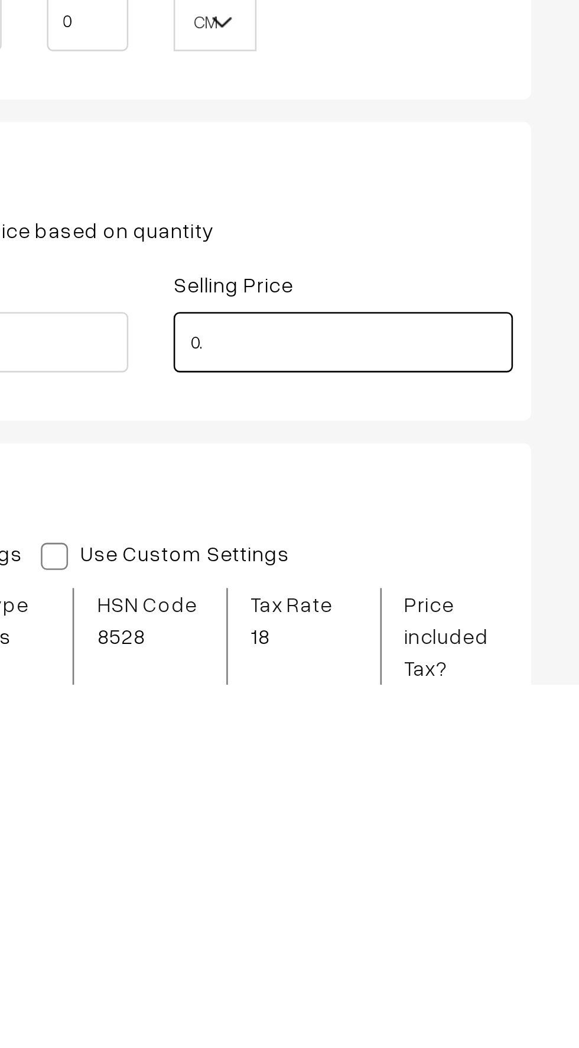
type input "0"
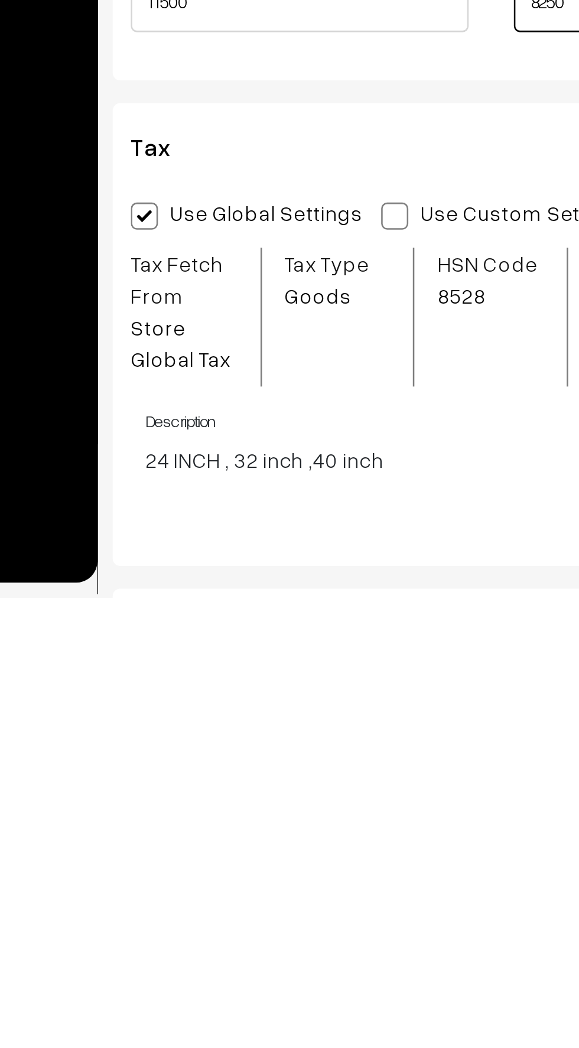
scroll to position [548, 0]
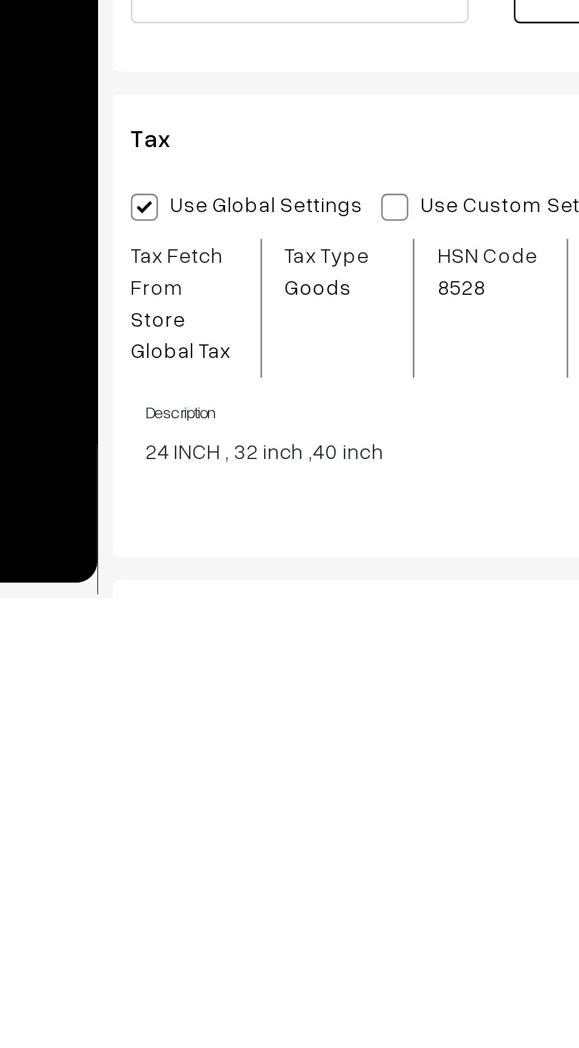
type input "8250"
click at [271, 893] on span at bounding box center [276, 895] width 11 height 11
click at [271, 893] on input "Use Custom Settings" at bounding box center [275, 893] width 8 height 8
radio input "true"
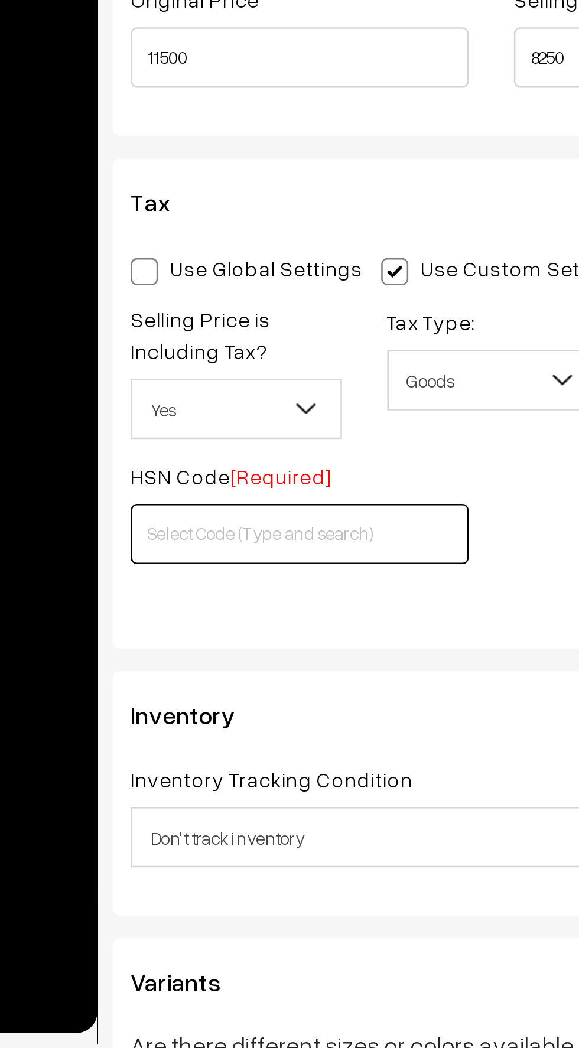
click at [188, 846] on input "text" at bounding box center [239, 847] width 132 height 24
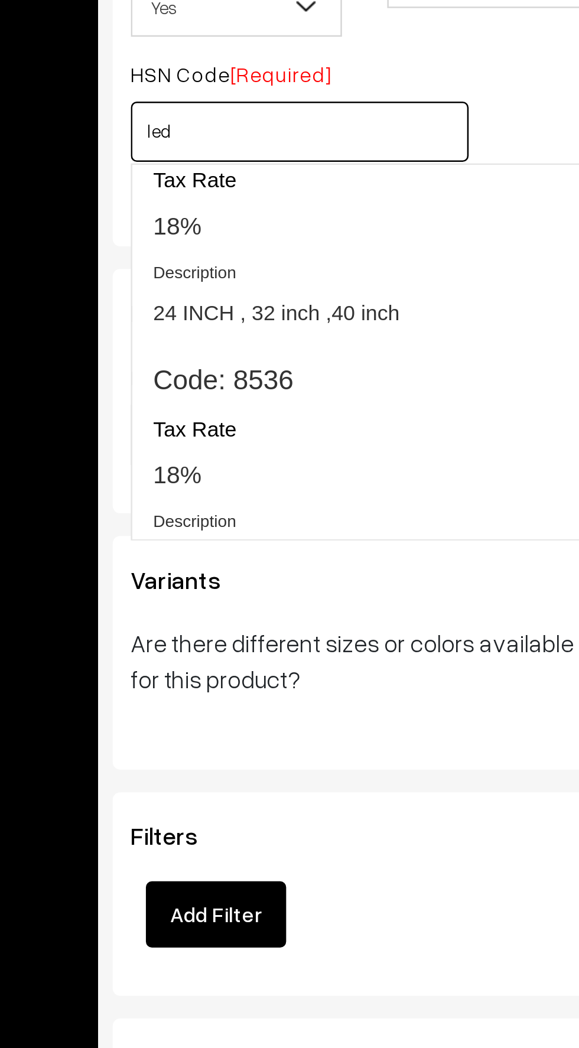
scroll to position [1173, 0]
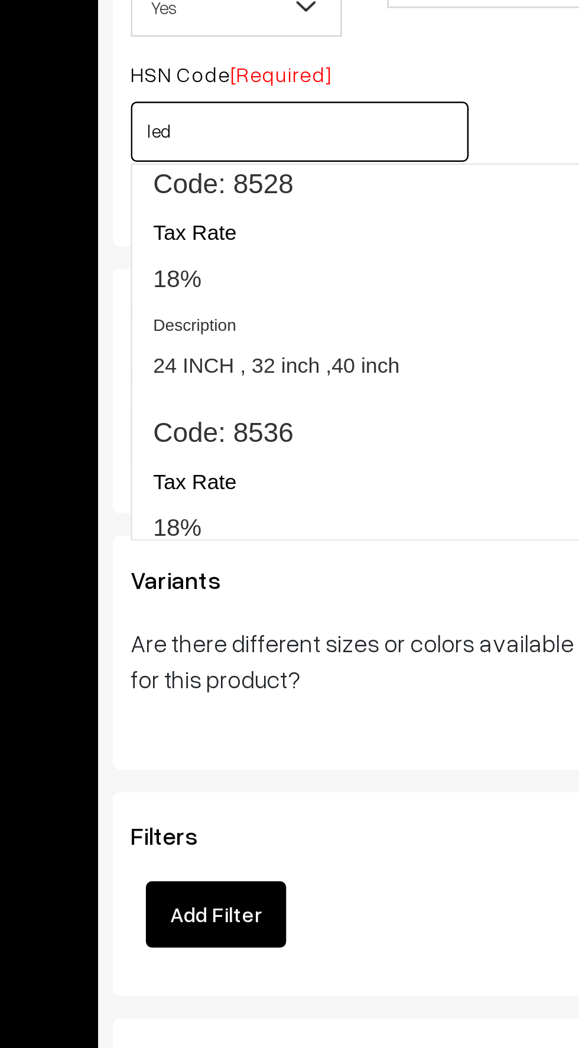
click at [190, 554] on h4 "Description" at bounding box center [290, 551] width 218 height 8
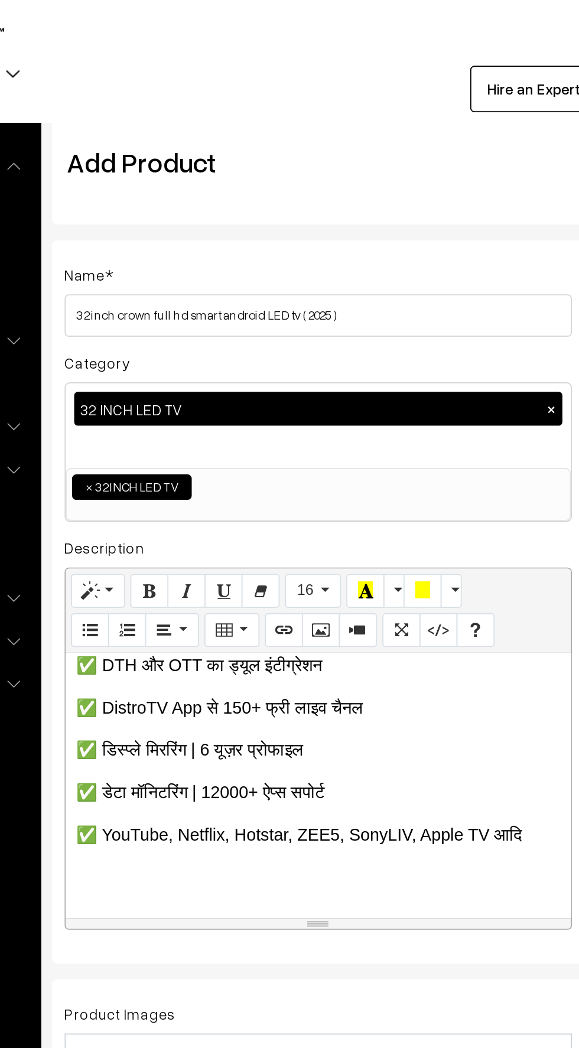
scroll to position [0, 0]
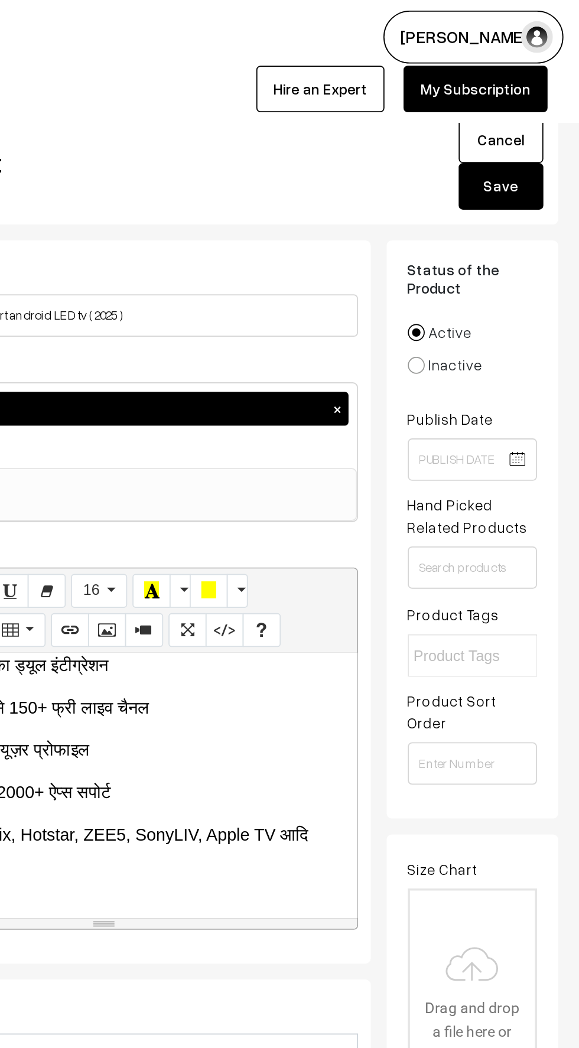
type input "8528"
click at [527, 106] on button "Save" at bounding box center [535, 104] width 47 height 26
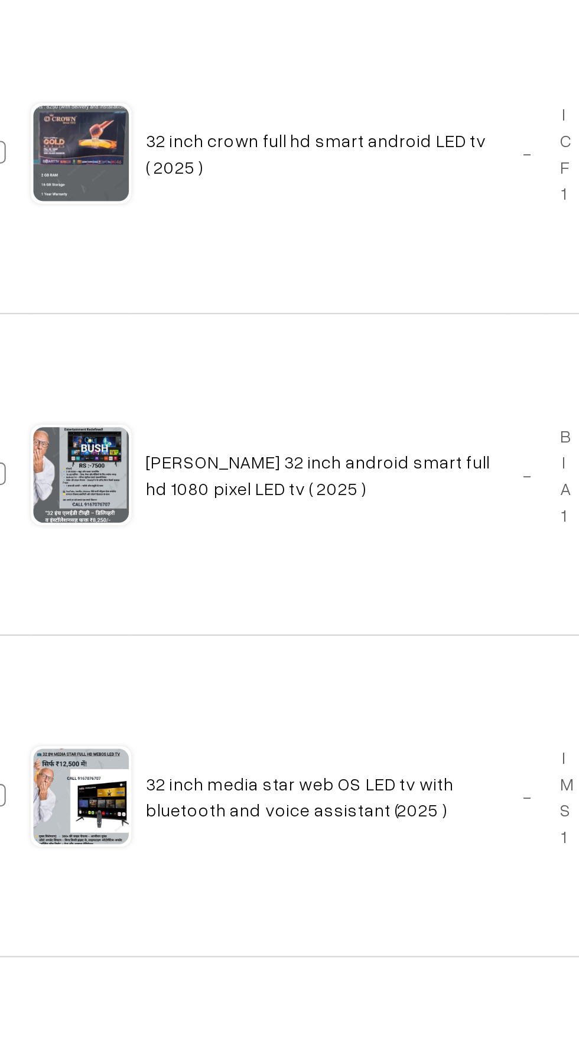
scroll to position [1, 0]
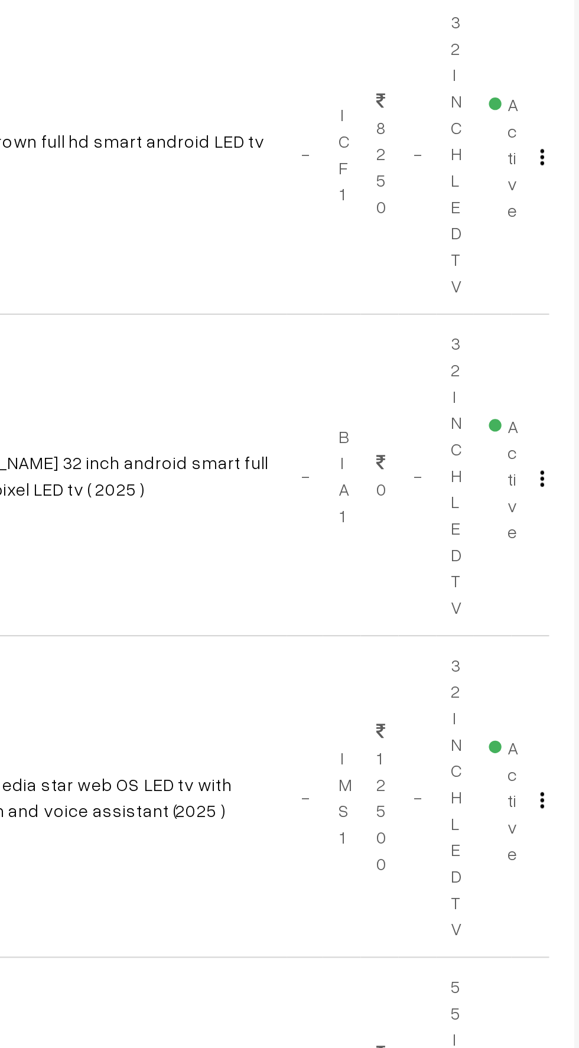
click at [551, 490] on img "button" at bounding box center [552, 493] width 2 height 8
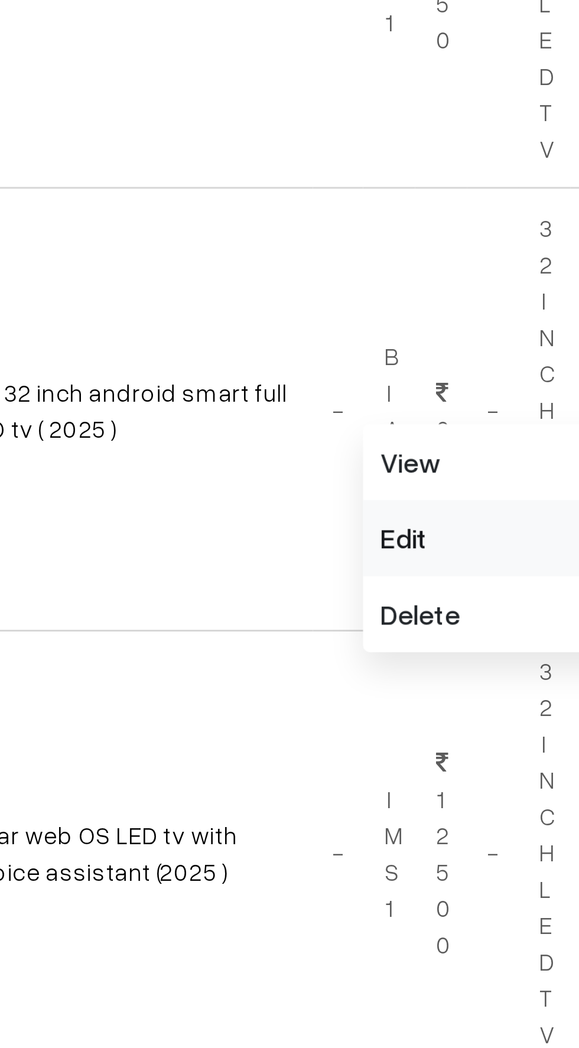
click at [466, 531] on link "Edit" at bounding box center [499, 535] width 100 height 26
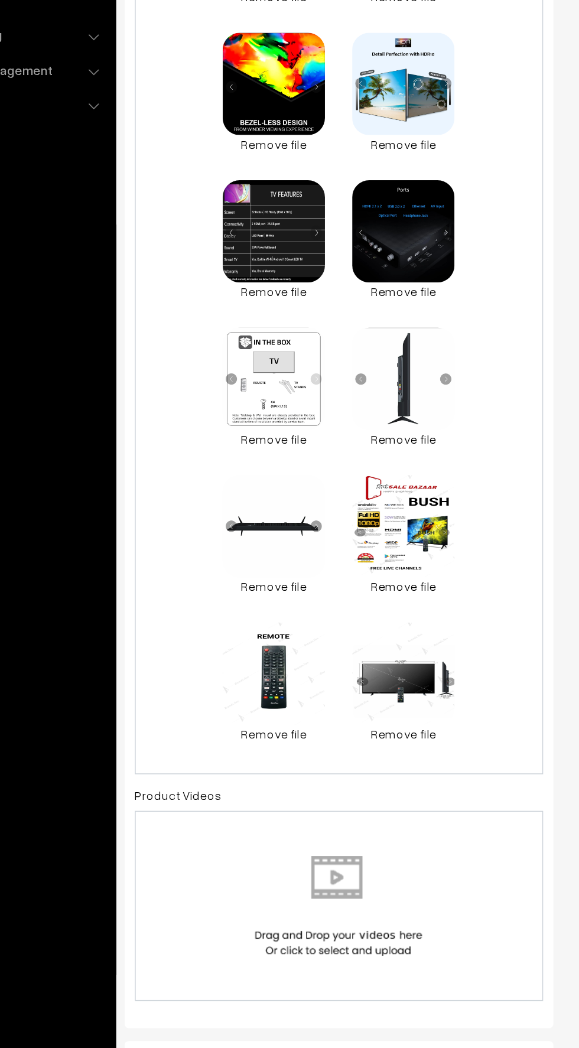
scroll to position [370, 0]
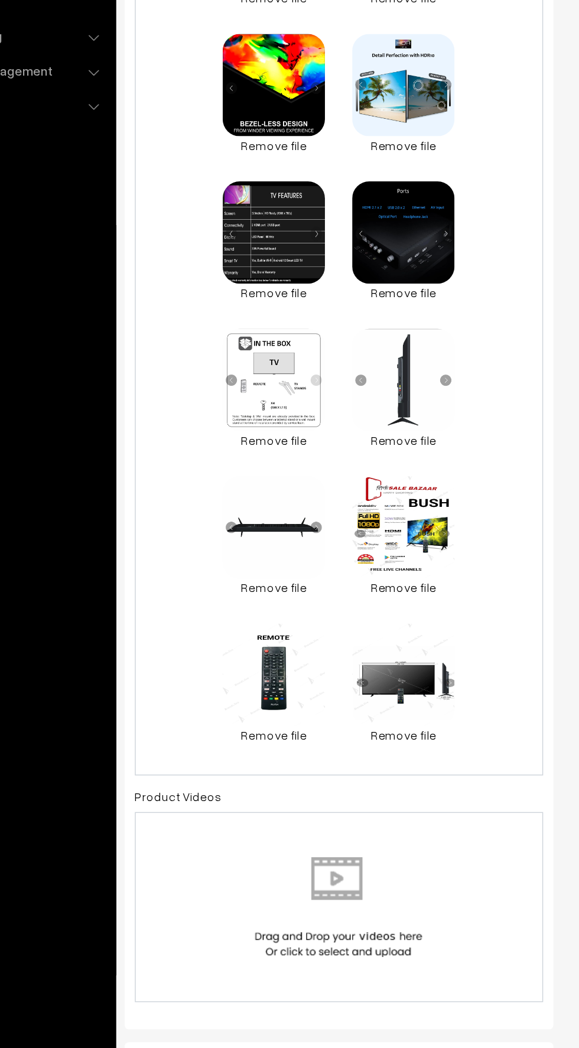
click at [428, 804] on div "0.1 MB 1002848122.jpg Check Error Remove file 0.1 MB 1002848114.jpg Check Error…" at bounding box center [314, 526] width 283 height 638
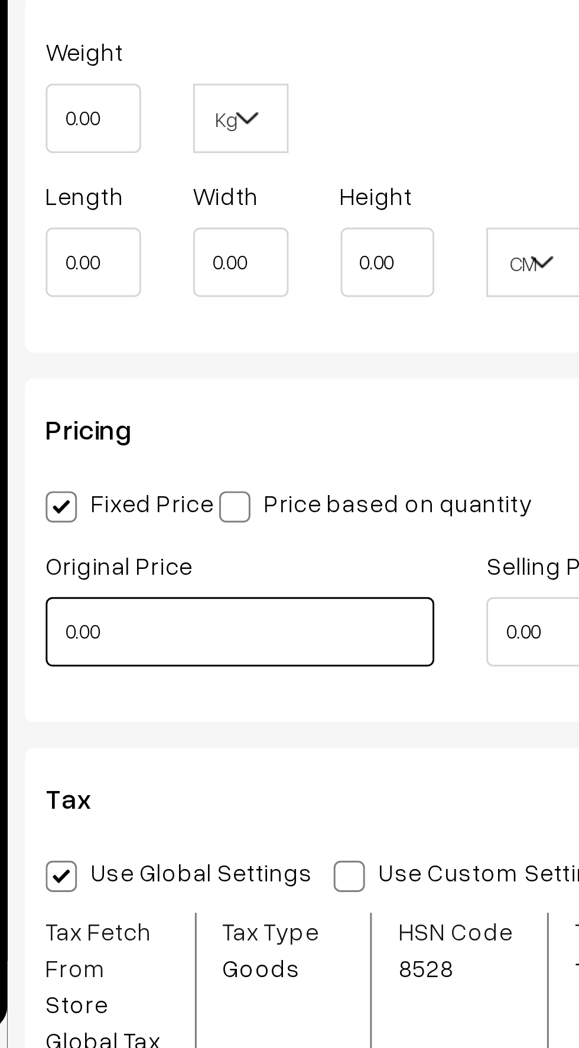
click at [207, 908] on input "0.00" at bounding box center [239, 907] width 132 height 24
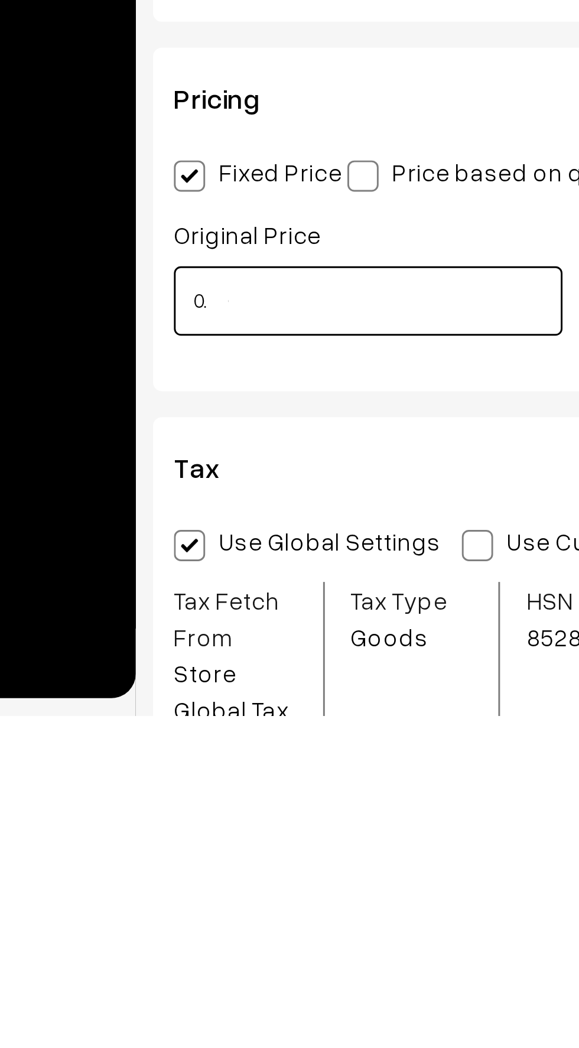
type input "0"
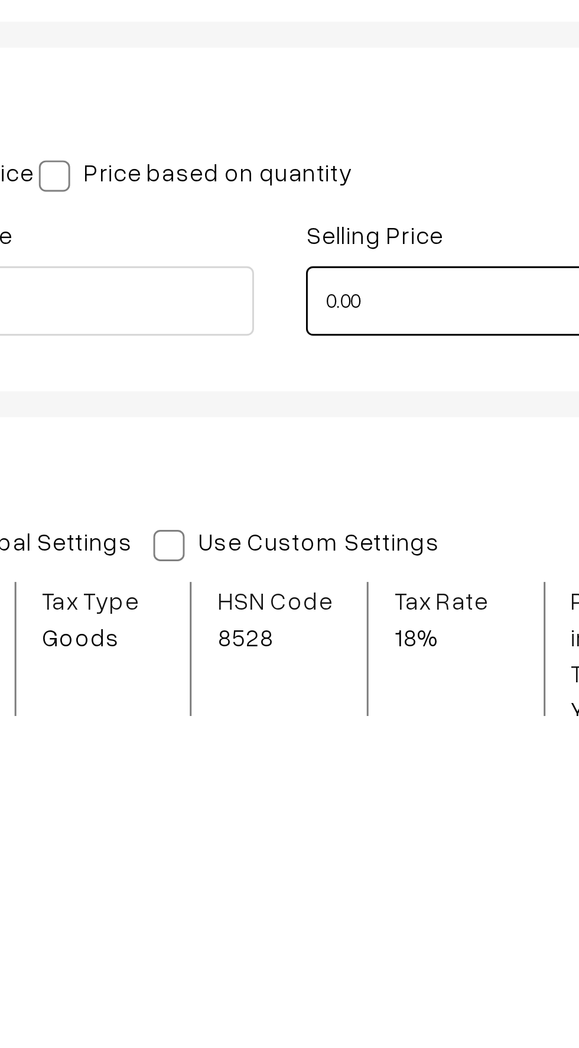
click at [345, 908] on input "0.00" at bounding box center [381, 907] width 132 height 24
type input "11499.00"
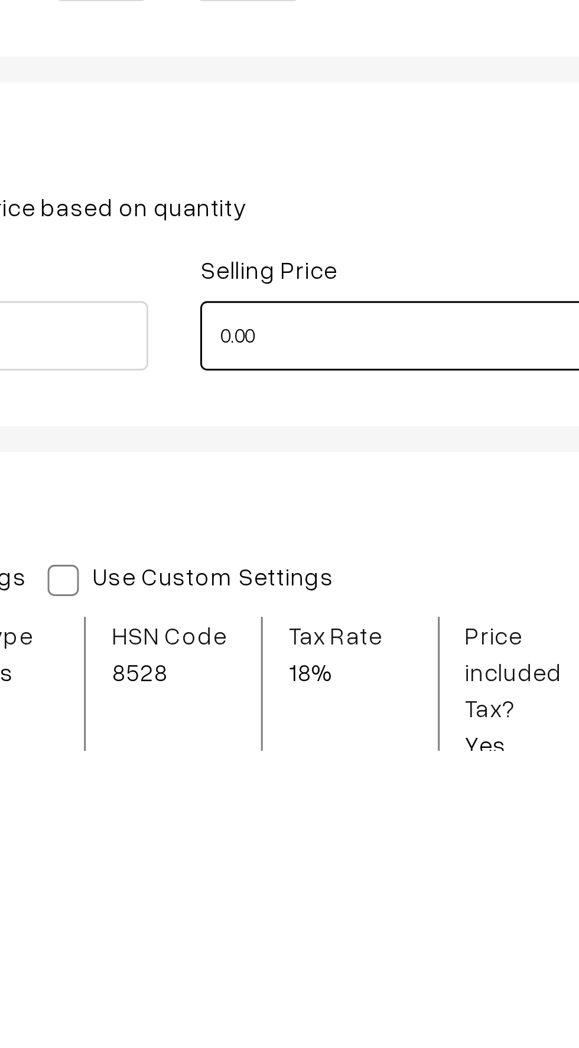
scroll to position [894, 0]
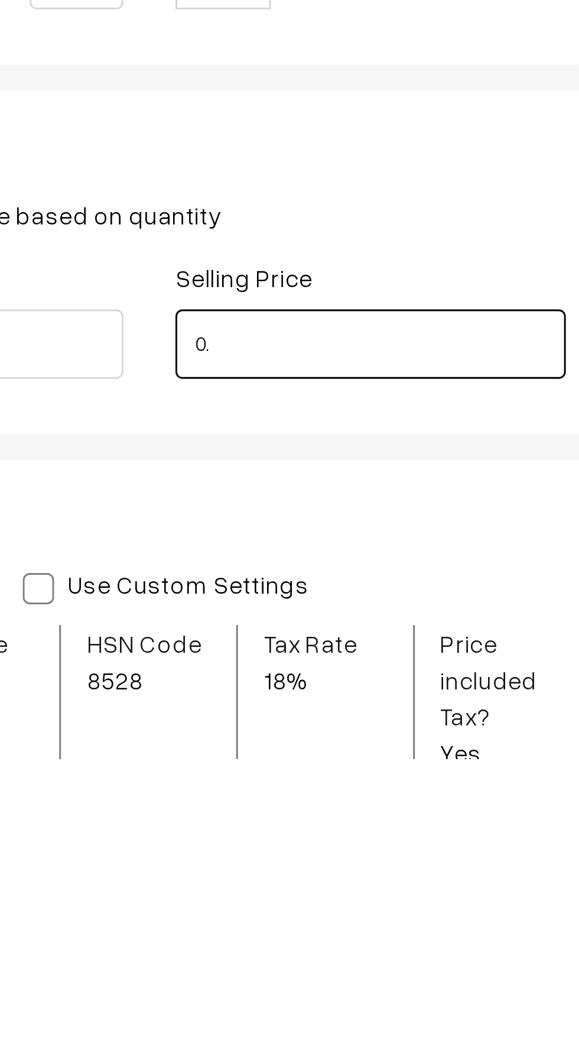
type input "0"
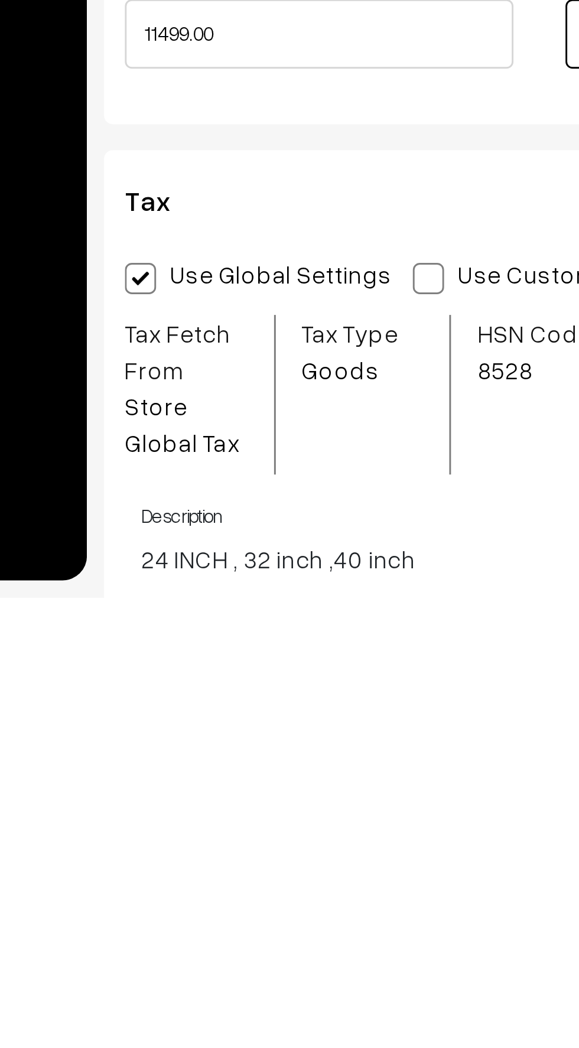
scroll to position [946, 0]
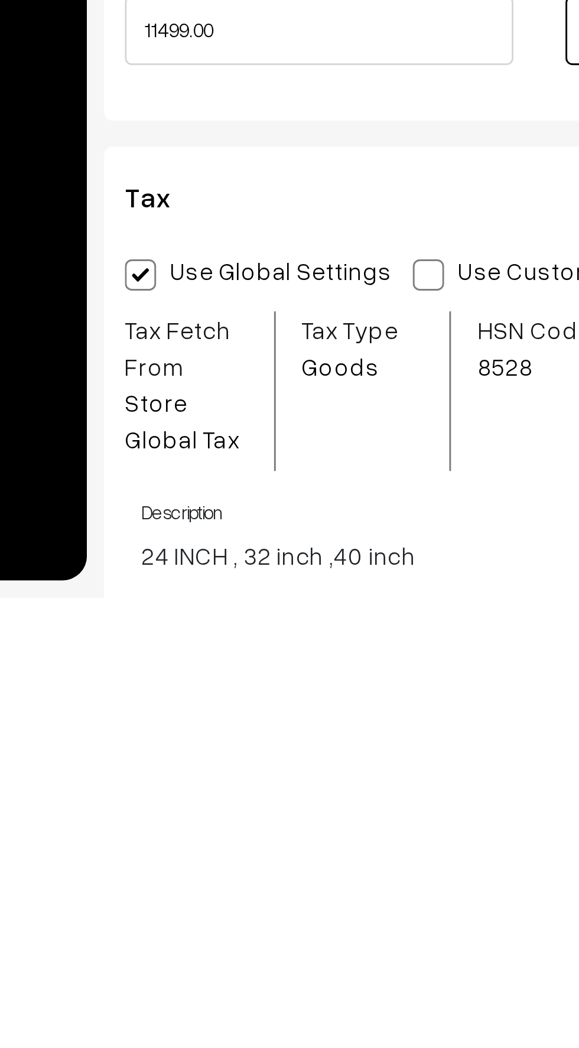
type input "8250"
click at [272, 938] on span at bounding box center [276, 938] width 11 height 11
click at [272, 938] on input "Use Custom Settings" at bounding box center [275, 936] width 8 height 8
radio input "true"
type input "8250.00"
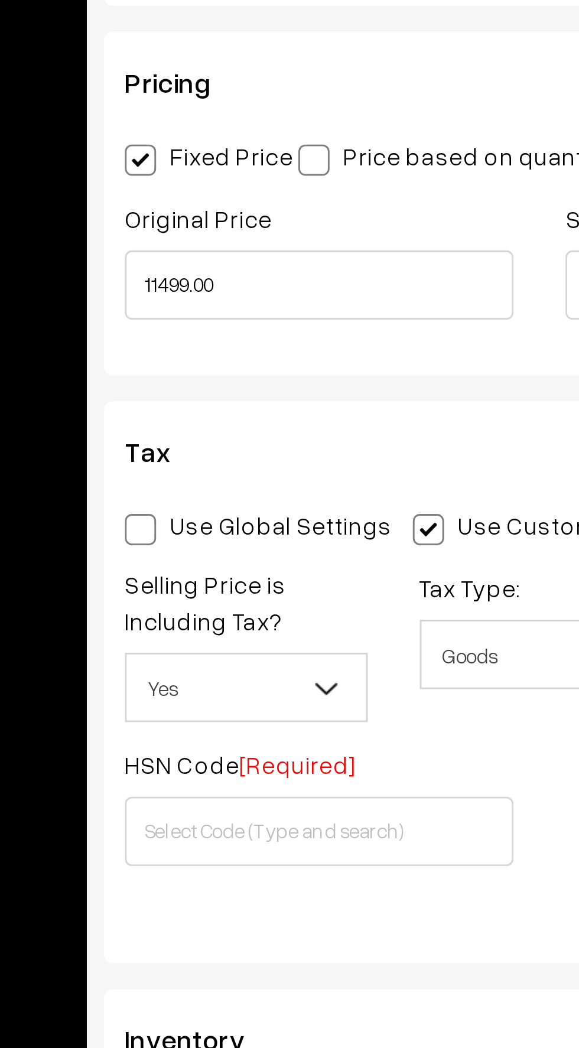
scroll to position [1045, 0]
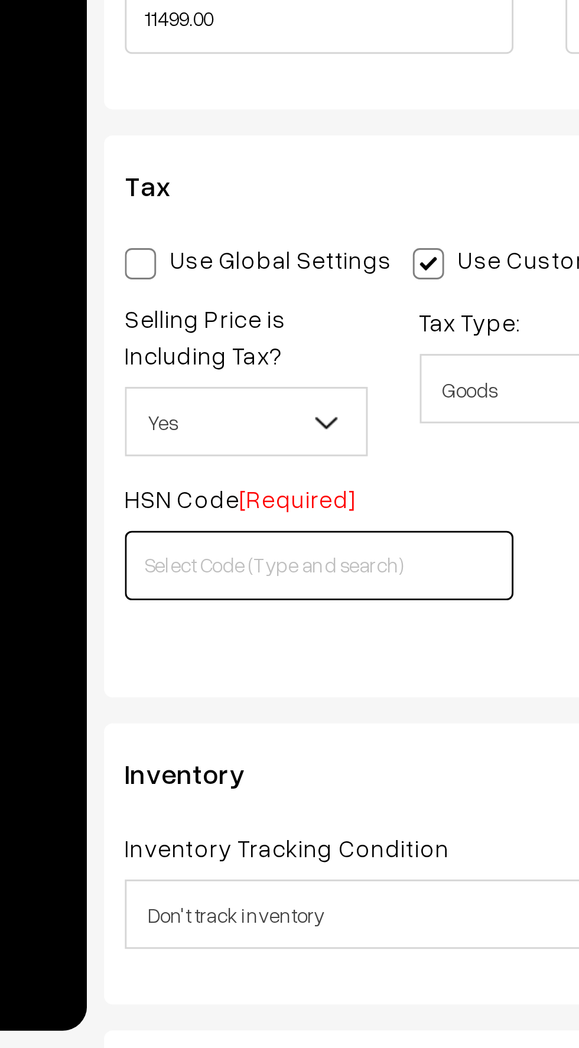
click at [196, 888] on input "text" at bounding box center [239, 884] width 132 height 24
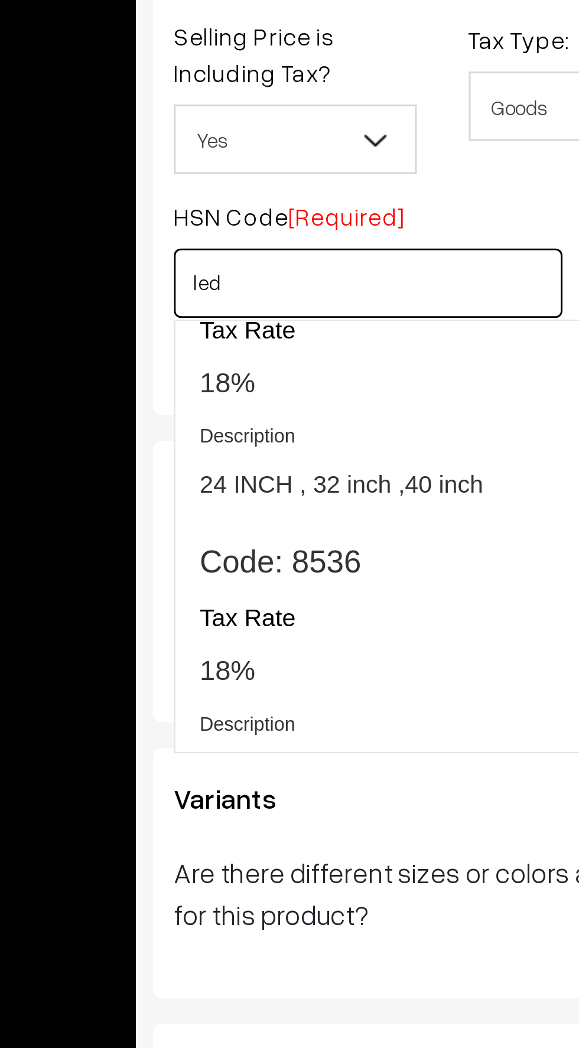
scroll to position [1197, 0]
click at [191, 758] on span "18%" at bounding box center [190, 752] width 19 height 10
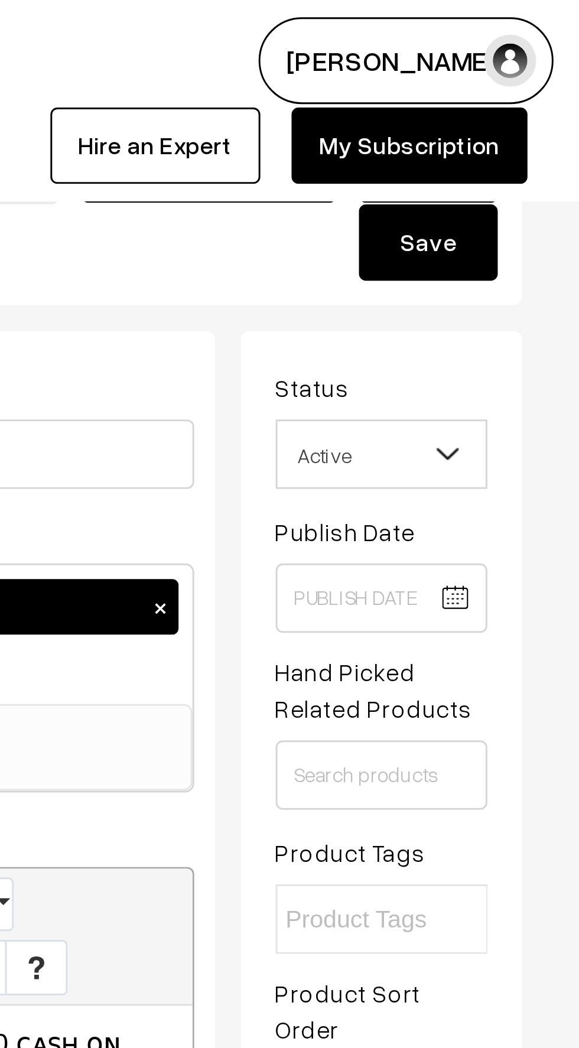
scroll to position [0, 0]
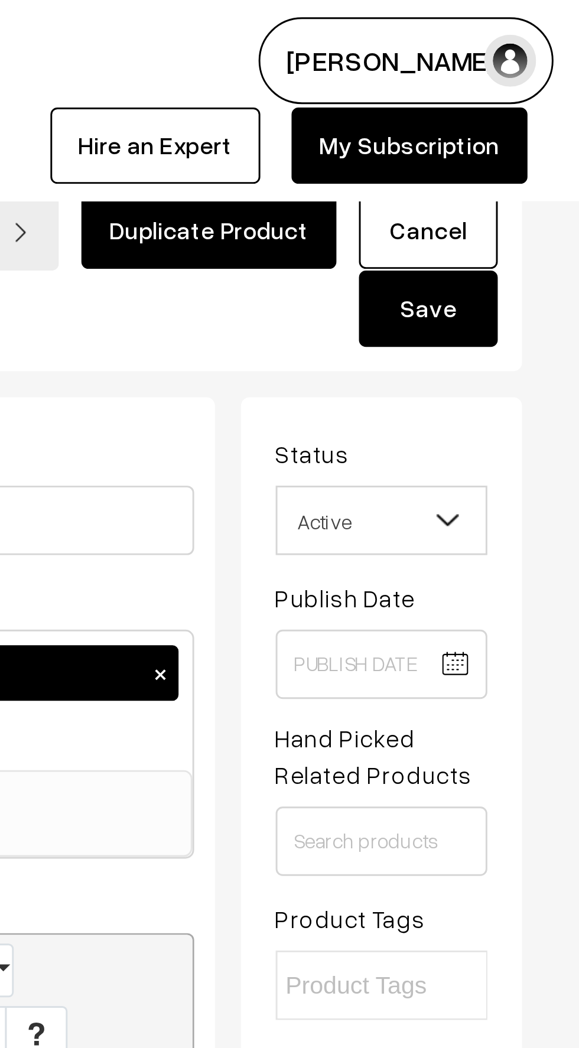
type input "8528"
click at [528, 108] on button "Save" at bounding box center [527, 105] width 47 height 26
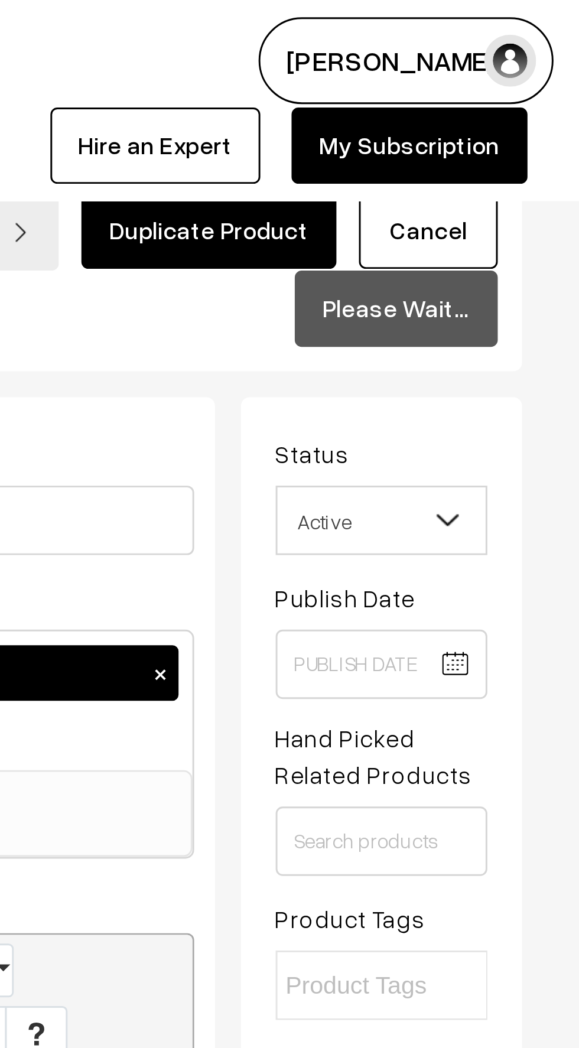
scroll to position [1464, 0]
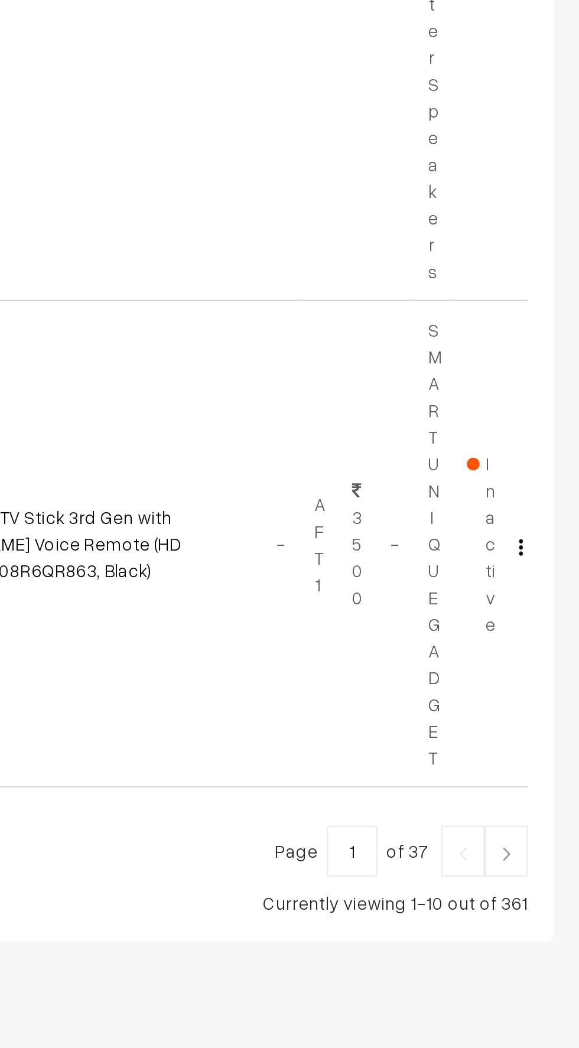
scroll to position [1335, 0]
click at [551, 945] on link at bounding box center [545, 957] width 20 height 24
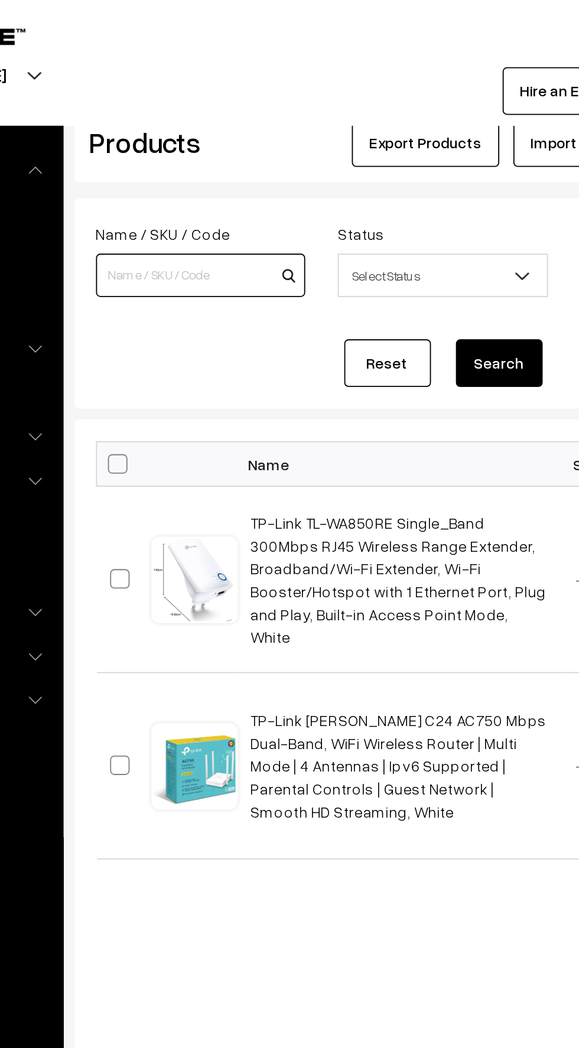
click at [190, 146] on input at bounding box center [234, 150] width 114 height 24
type input "32"
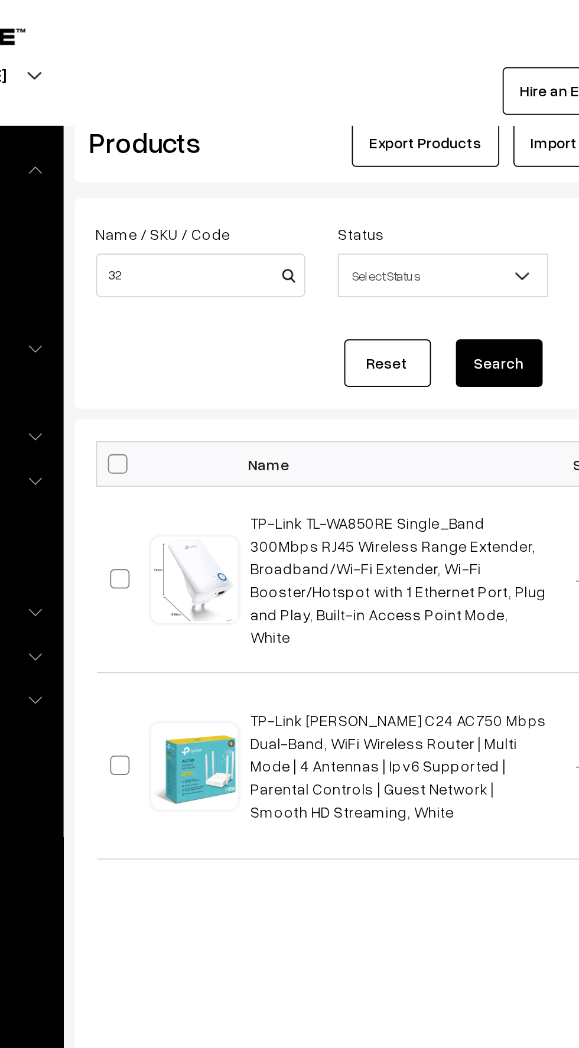
click at [336, 159] on span "Select Status" at bounding box center [366, 150] width 113 height 21
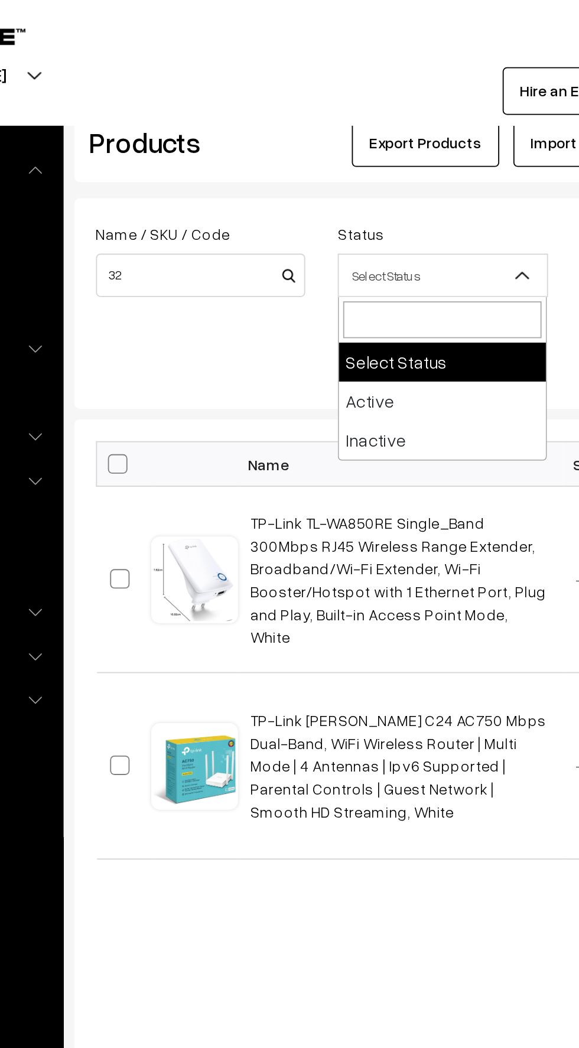
select select "active"
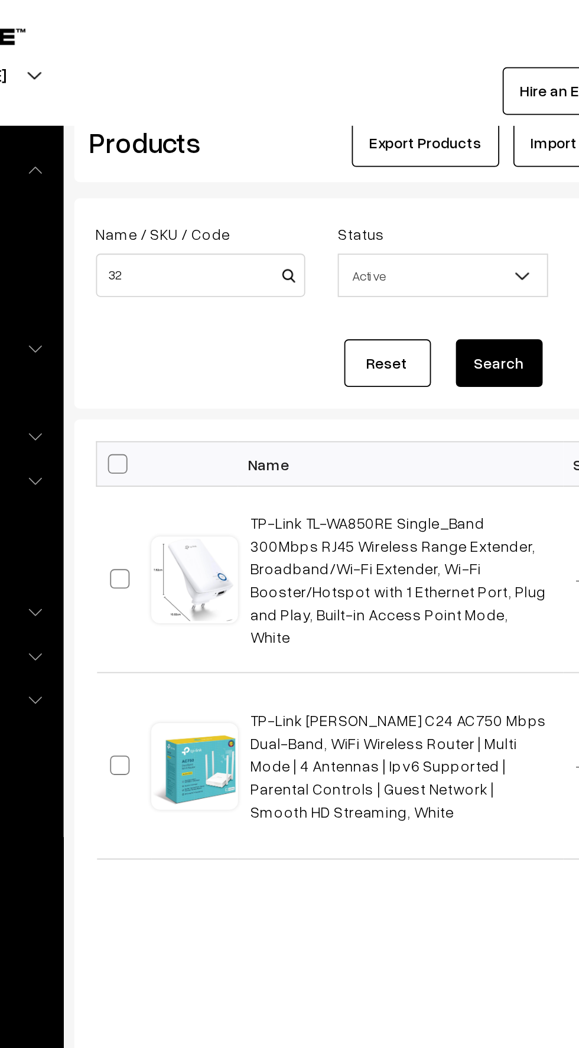
click at [402, 199] on button "Search" at bounding box center [396, 198] width 47 height 26
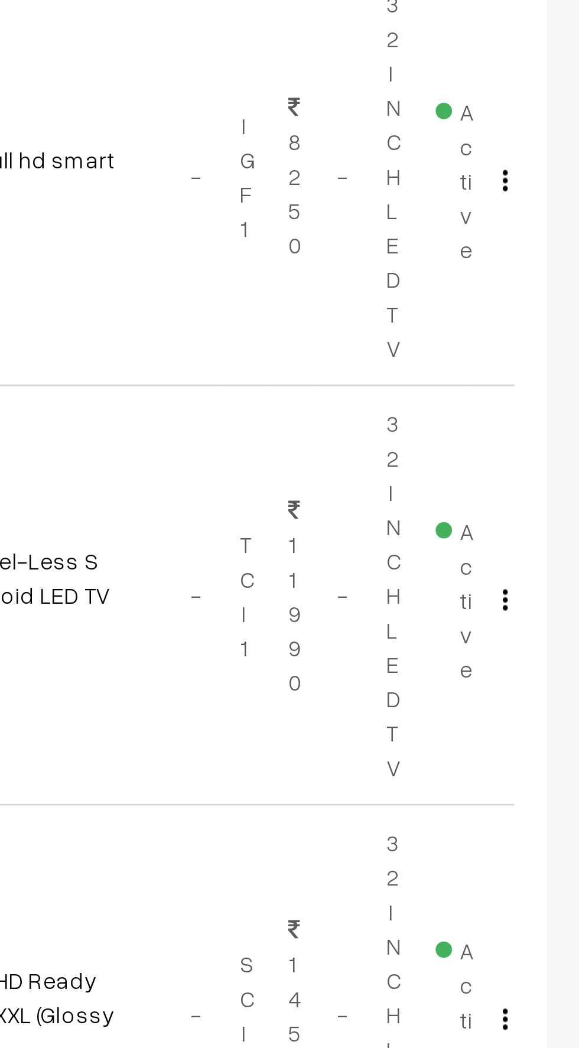
scroll to position [772, 0]
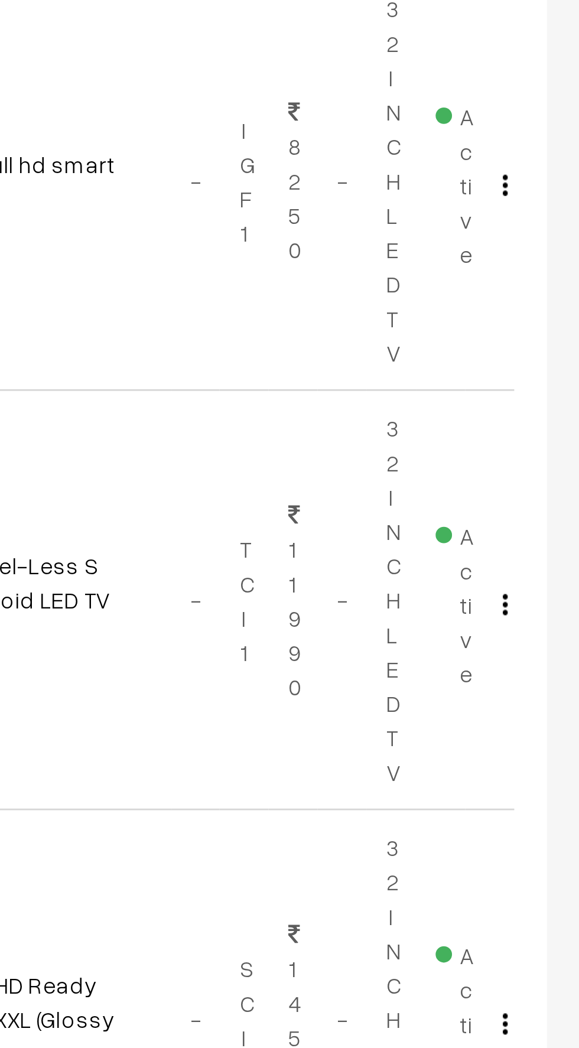
click at [551, 524] on button "button" at bounding box center [552, 524] width 3 height 9
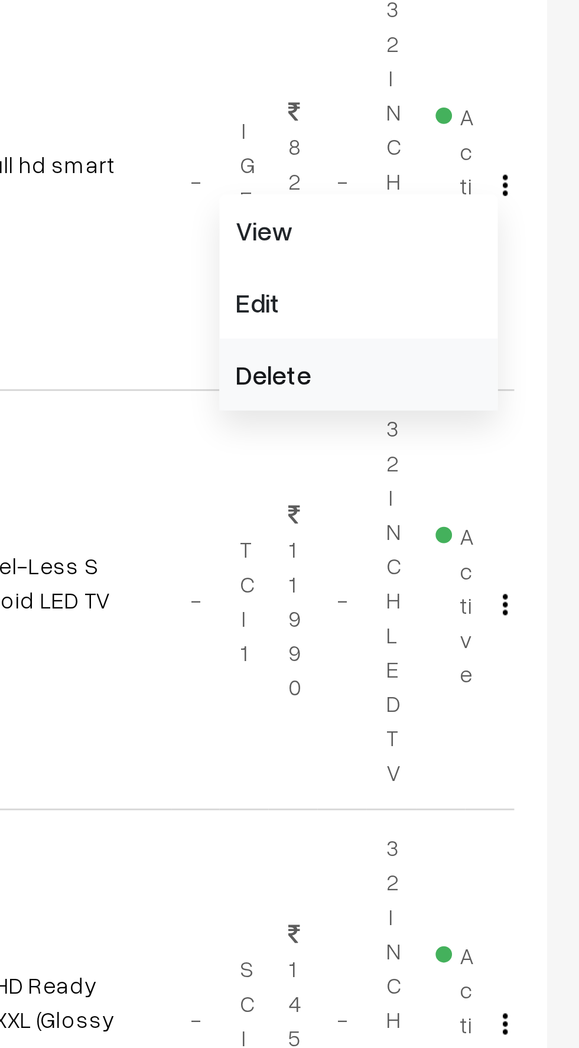
click at [463, 599] on link "Delete" at bounding box center [499, 593] width 100 height 26
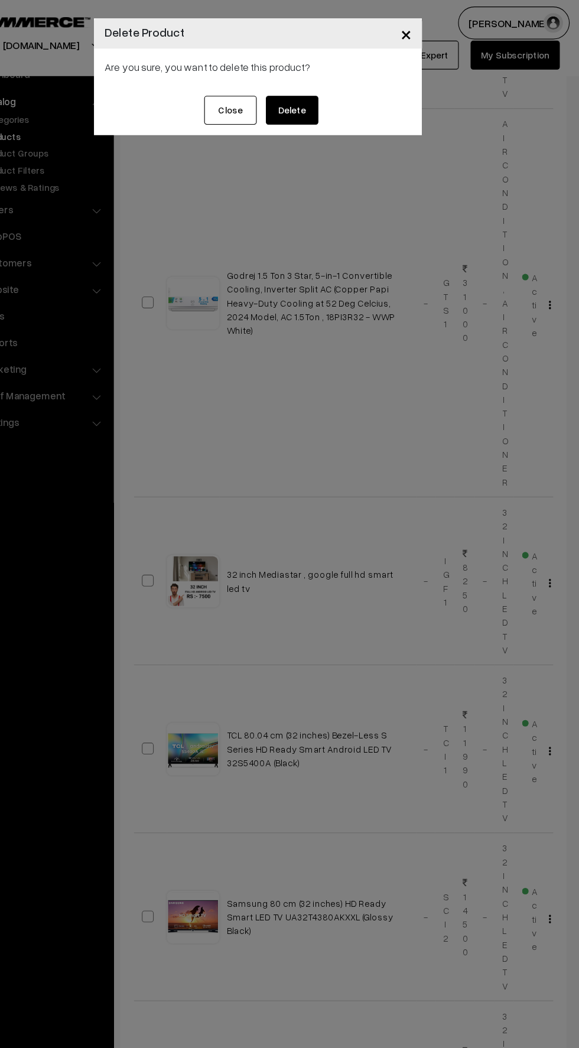
click at [310, 106] on button "Delete" at bounding box center [320, 99] width 47 height 26
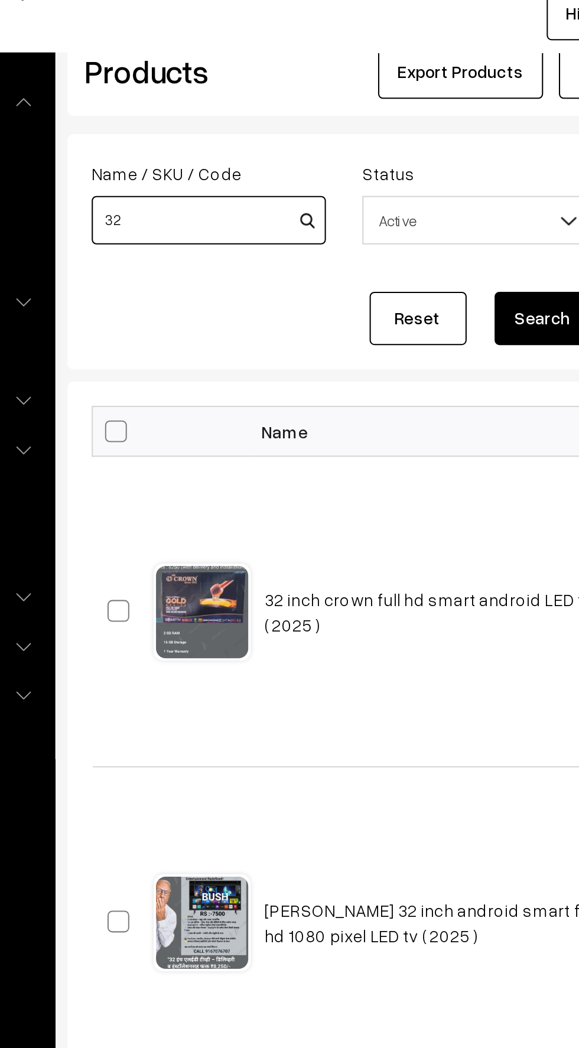
click at [203, 151] on input "32" at bounding box center [234, 150] width 114 height 24
type input "3"
type input "43"
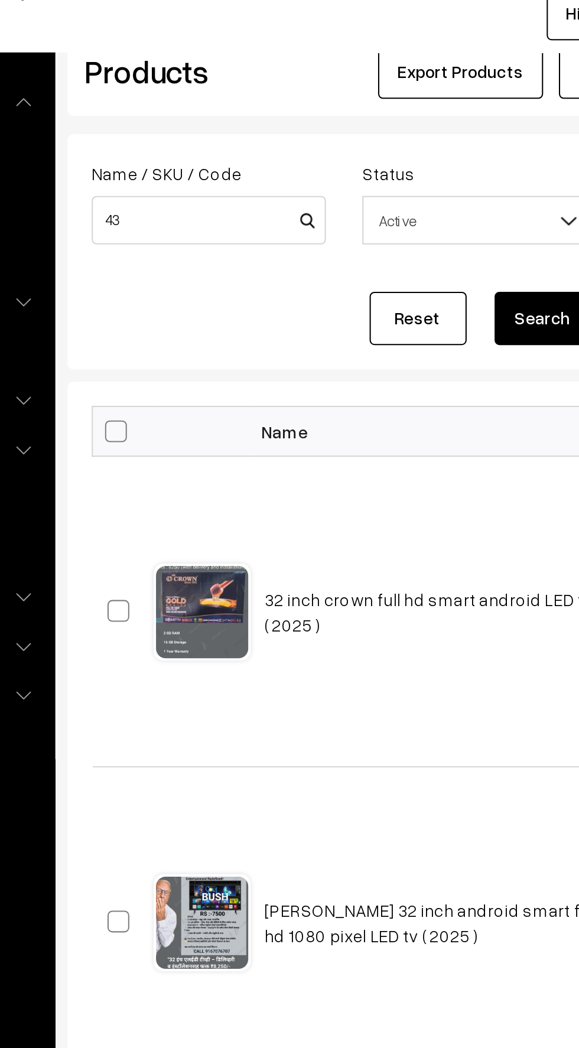
click at [395, 197] on button "Search" at bounding box center [396, 198] width 47 height 26
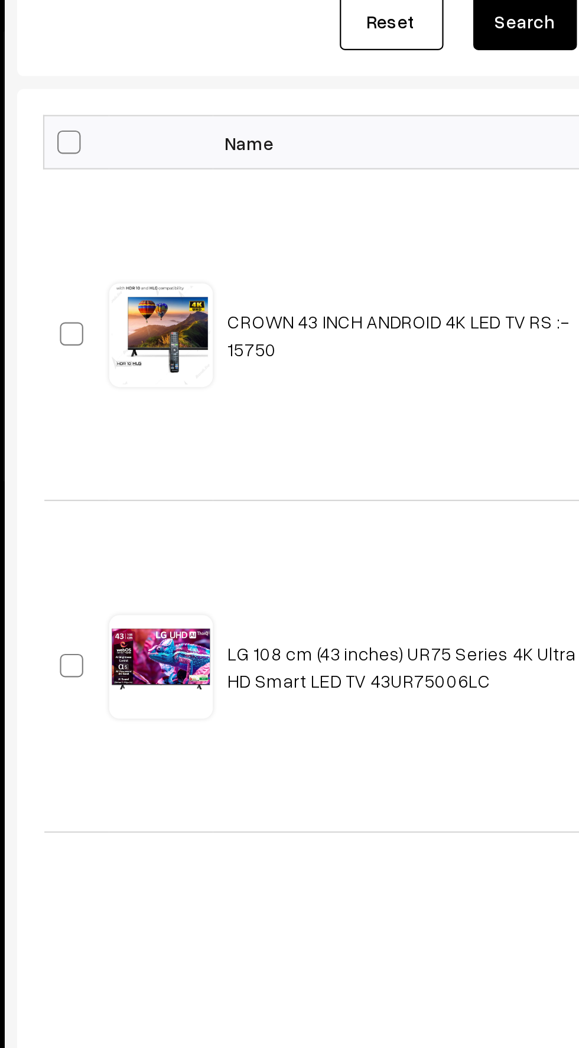
scroll to position [18, 0]
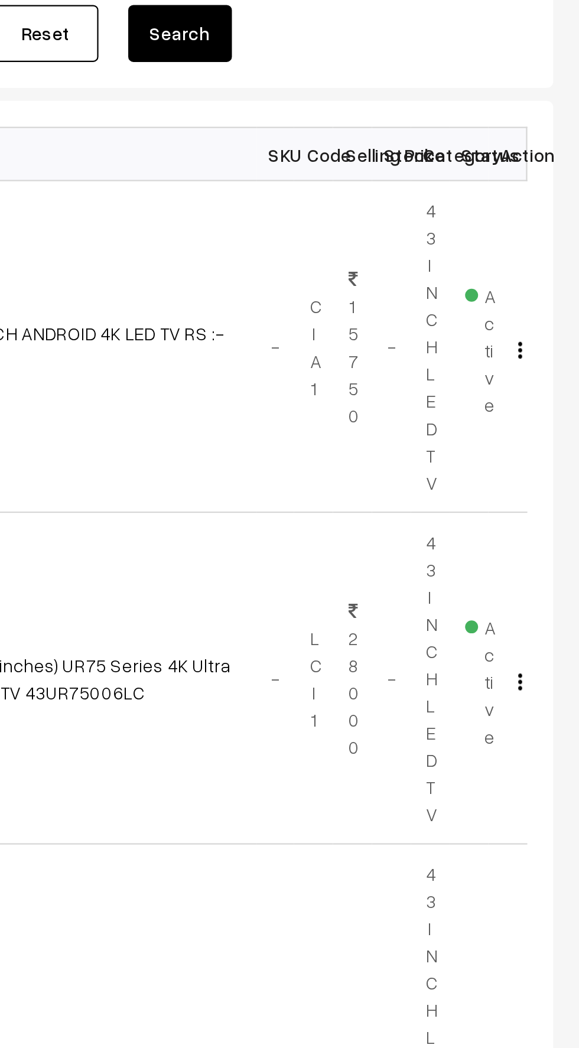
click at [552, 324] on img "button" at bounding box center [552, 324] width 2 height 8
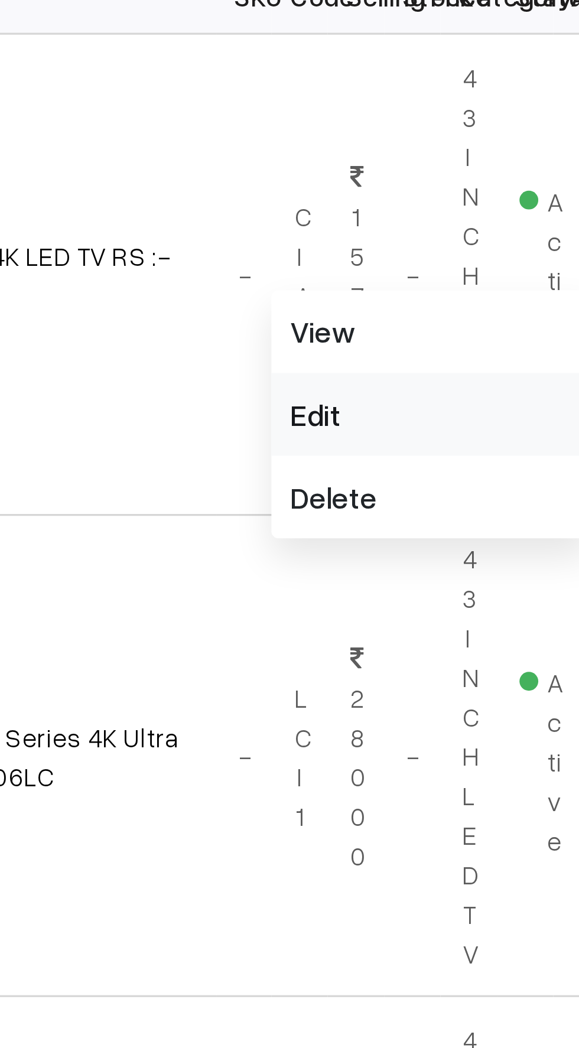
click at [461, 368] on link "Edit" at bounding box center [499, 366] width 100 height 26
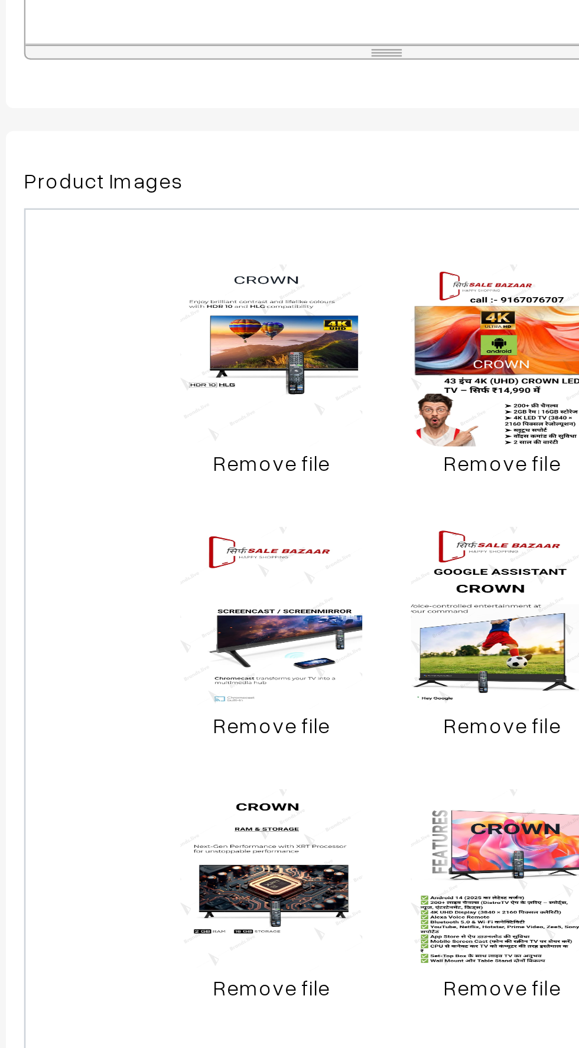
scroll to position [12, 0]
click at [260, 665] on link "Remove file" at bounding box center [268, 664] width 71 height 12
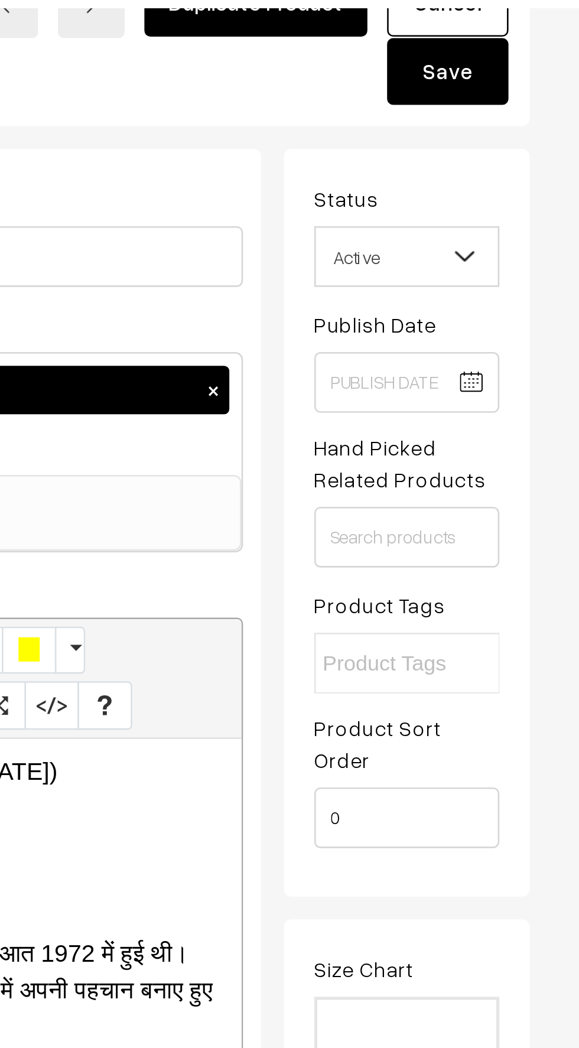
scroll to position [0, 0]
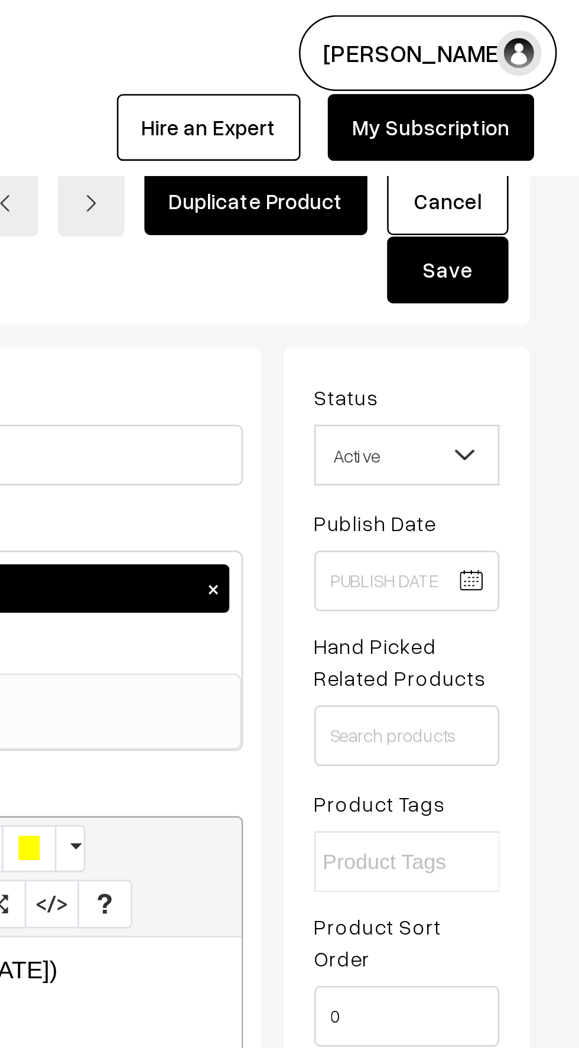
click at [530, 106] on button "Save" at bounding box center [527, 105] width 47 height 26
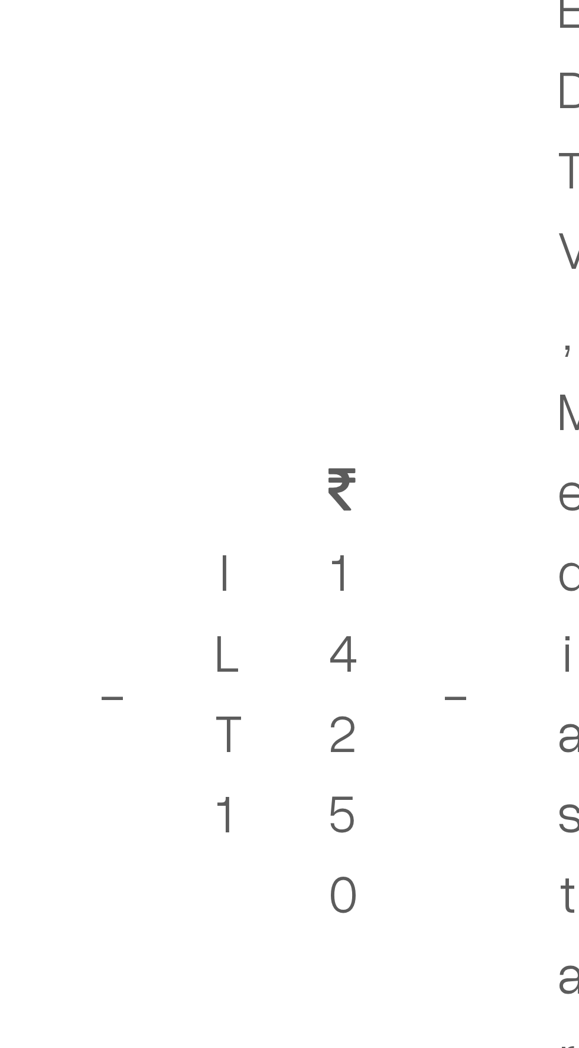
scroll to position [372, 0]
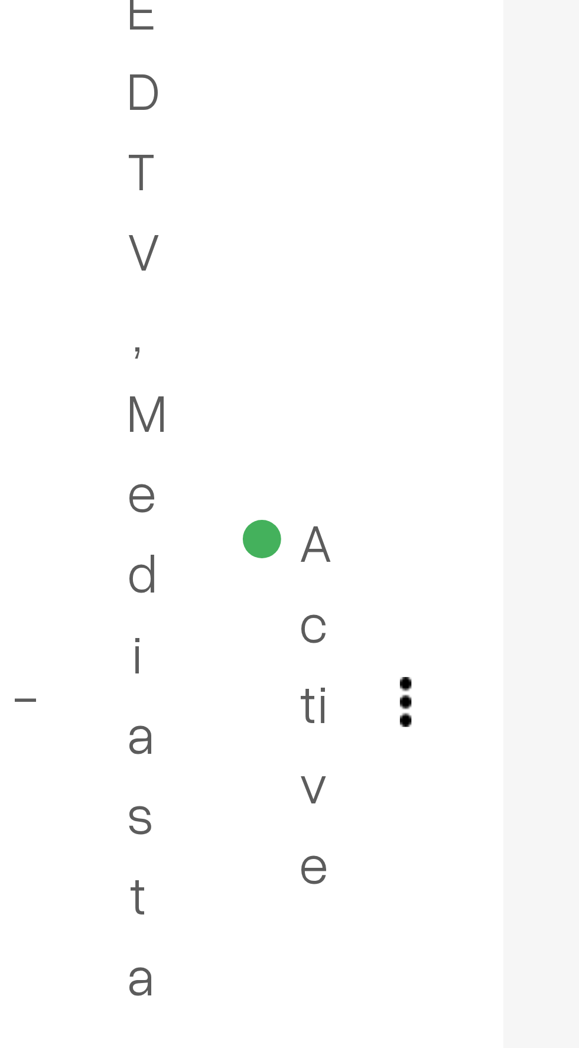
click at [552, 815] on img "button" at bounding box center [552, 815] width 2 height 8
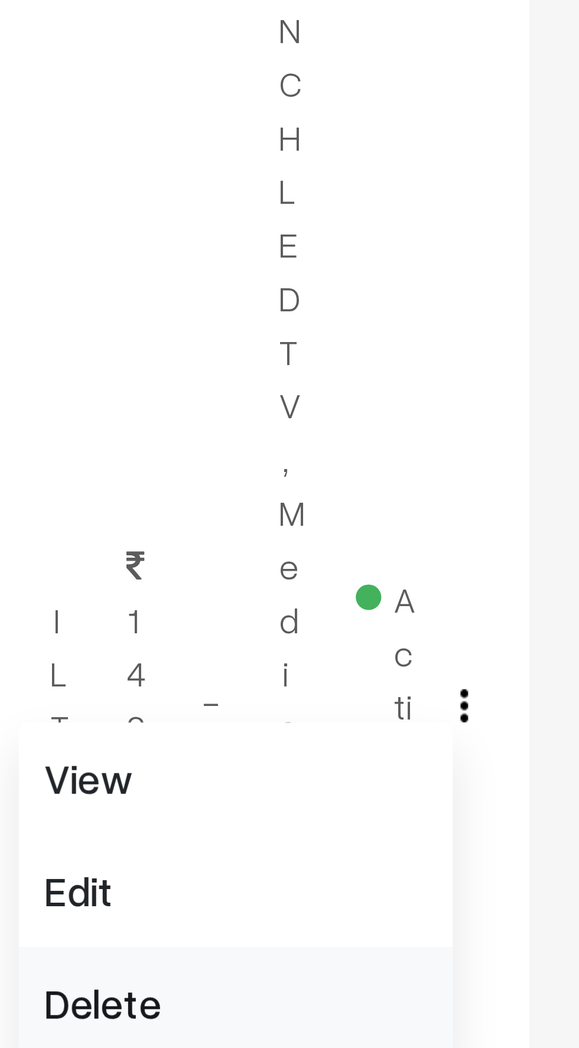
click at [487, 884] on link "Delete" at bounding box center [499, 883] width 100 height 26
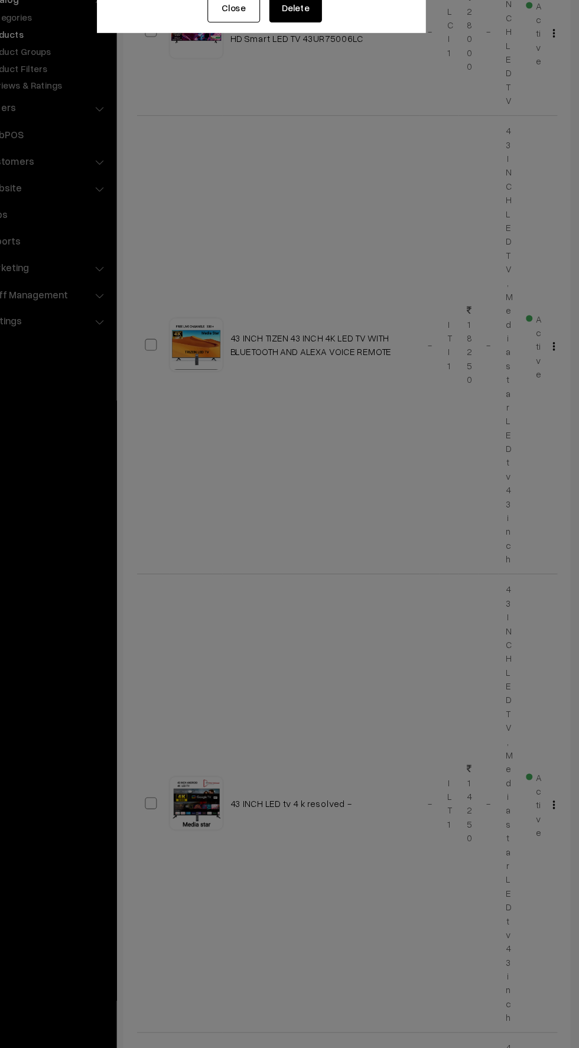
scroll to position [372, 0]
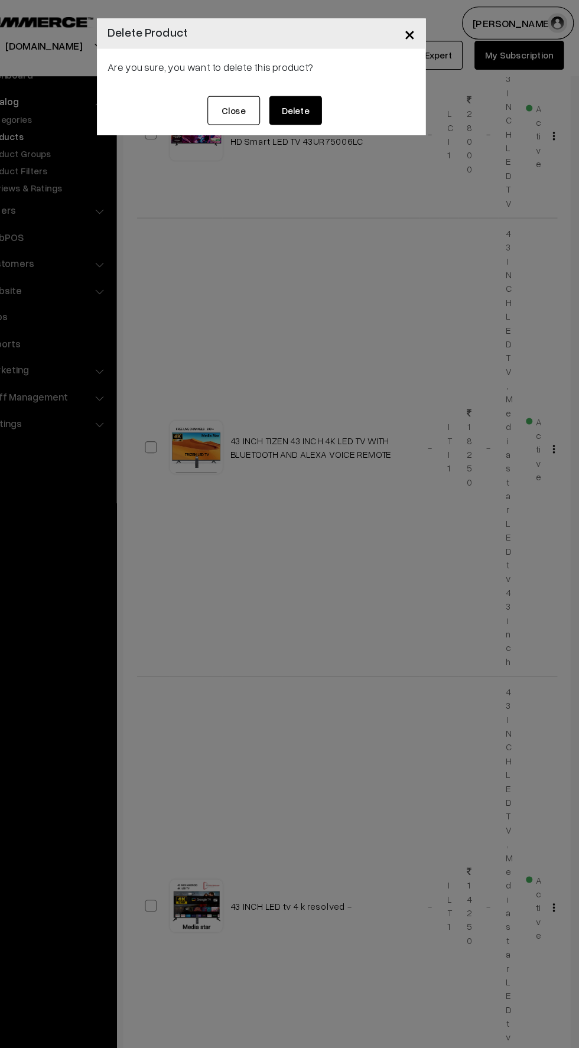
click at [330, 106] on button "Delete" at bounding box center [320, 99] width 47 height 26
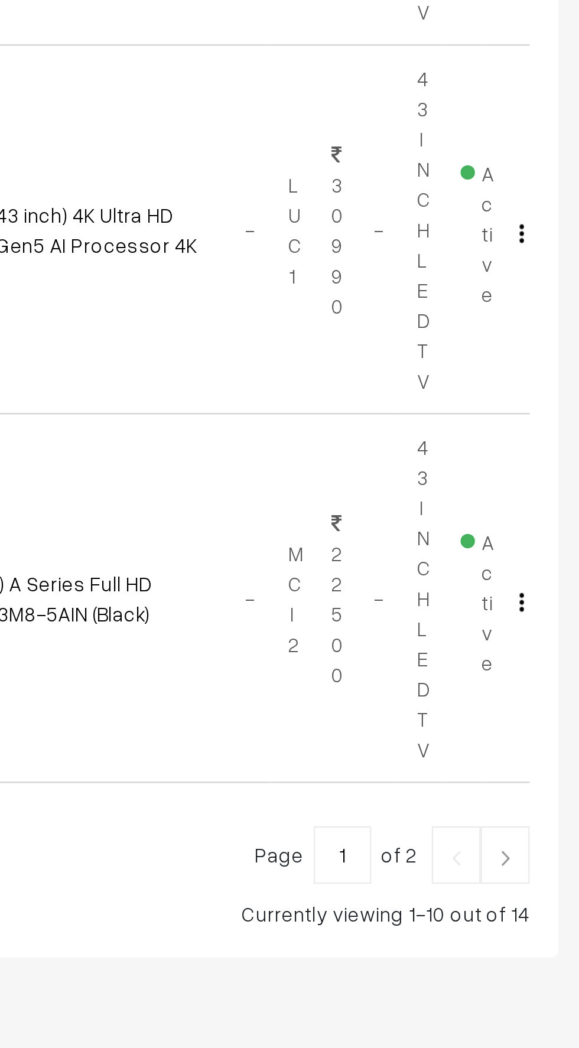
scroll to position [1620, 0]
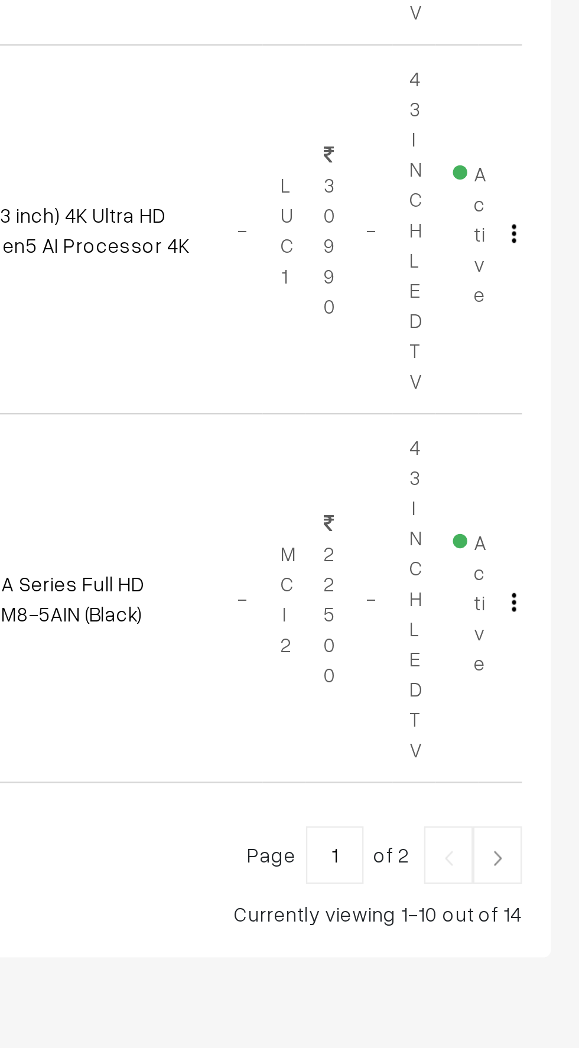
click at [544, 974] on link at bounding box center [545, 969] width 20 height 24
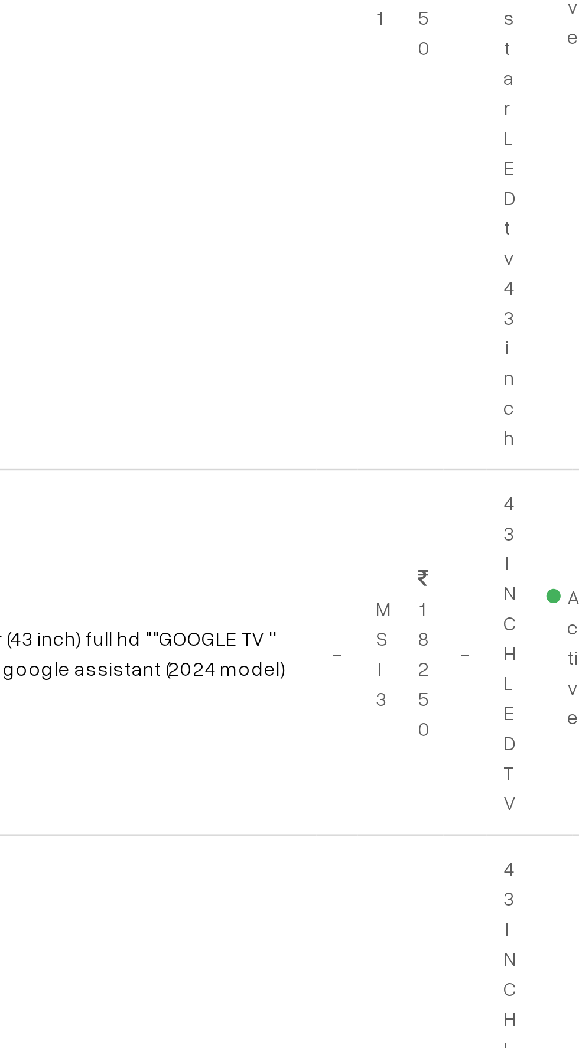
scroll to position [45, 0]
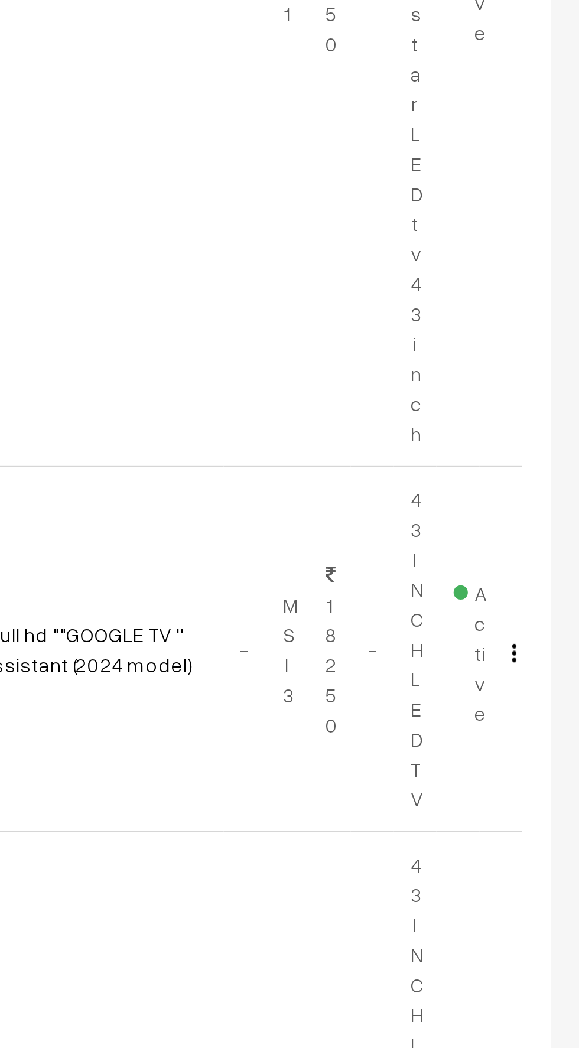
click at [552, 858] on img "button" at bounding box center [552, 860] width 2 height 8
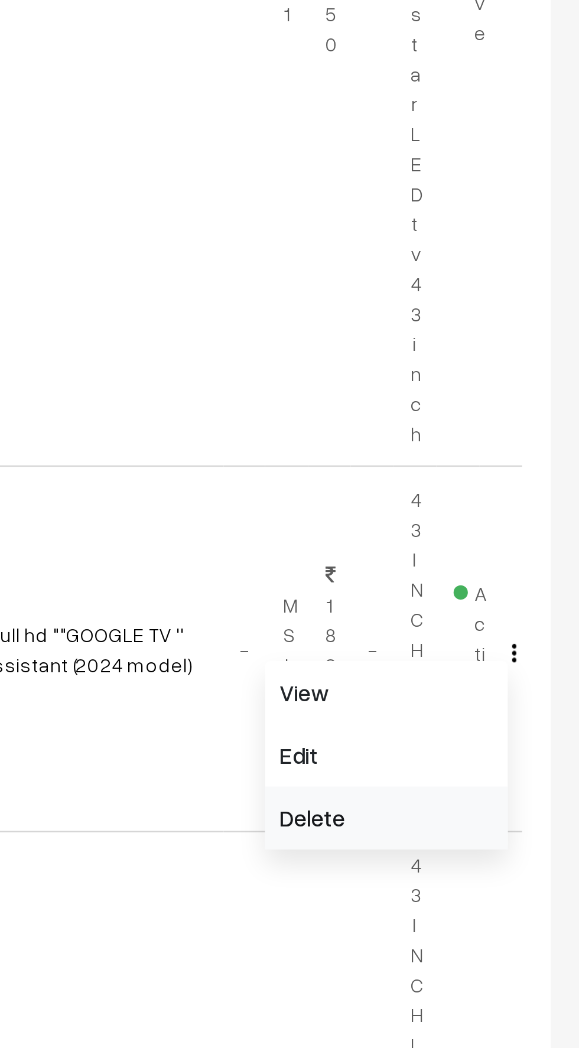
click at [464, 930] on link "Delete" at bounding box center [499, 928] width 100 height 26
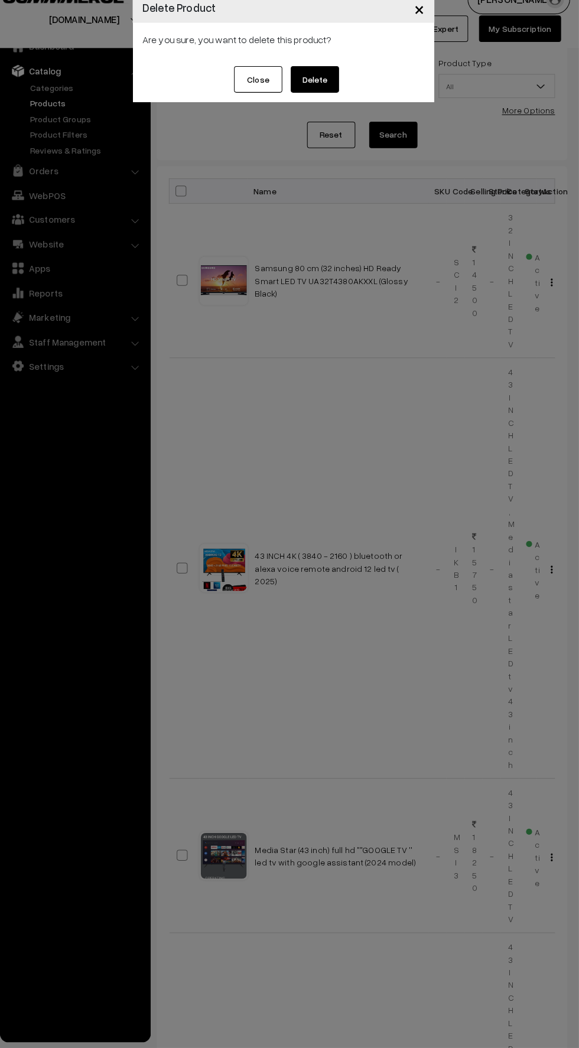
scroll to position [44, 0]
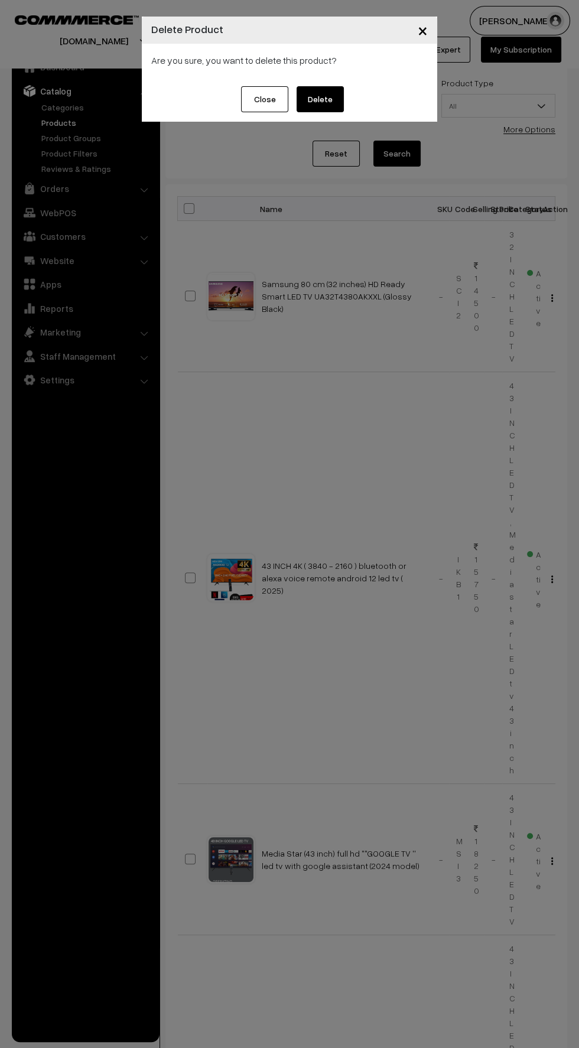
click at [327, 101] on button "Delete" at bounding box center [320, 99] width 47 height 26
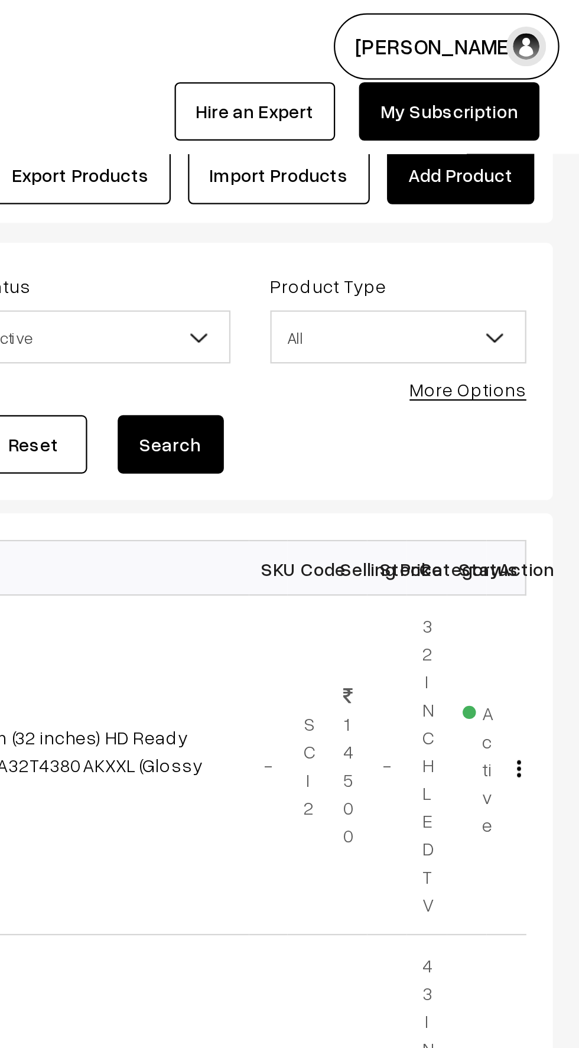
click at [526, 73] on link "Add Product" at bounding box center [526, 78] width 66 height 26
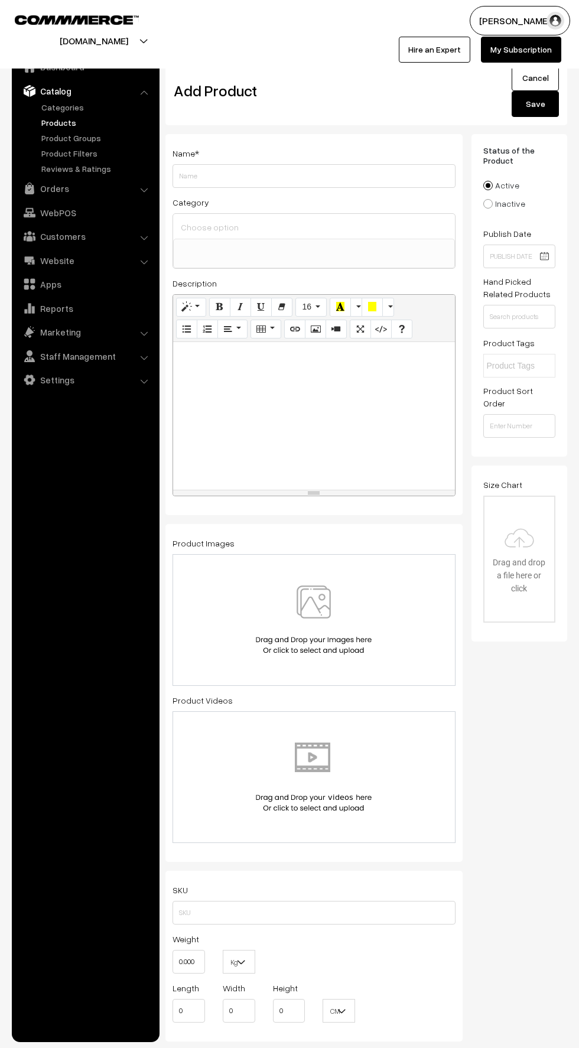
select select
